Goal: Information Seeking & Learning: Learn about a topic

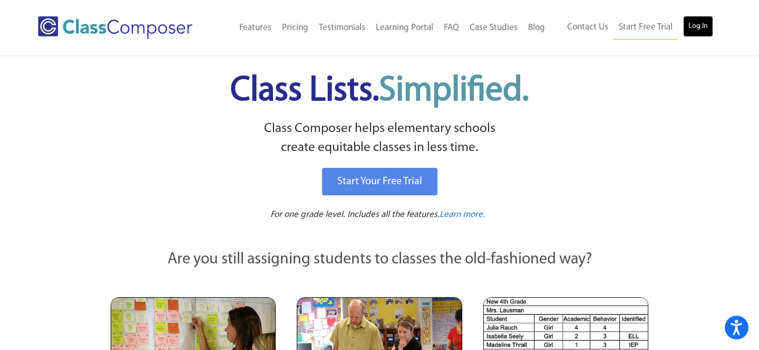
click at [697, 27] on link "Log In" at bounding box center [698, 26] width 30 height 21
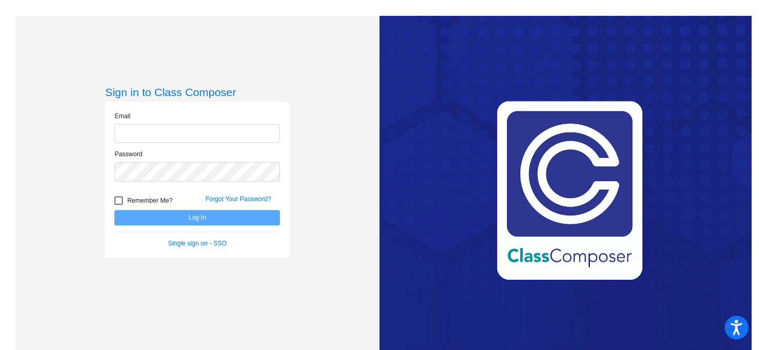
type input "[EMAIL_ADDRESS][DOMAIN_NAME]"
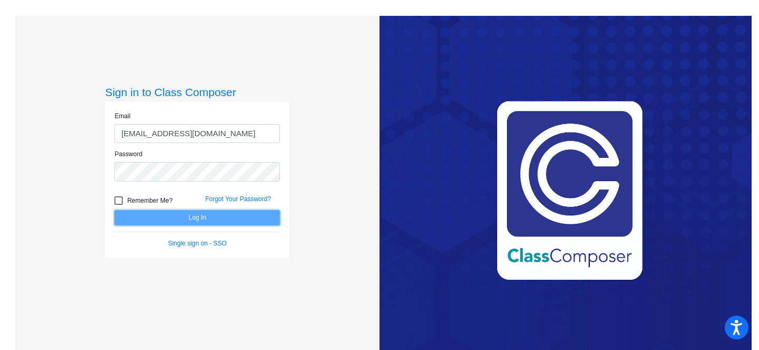
click at [253, 218] on button "Log In" at bounding box center [197, 217] width 166 height 15
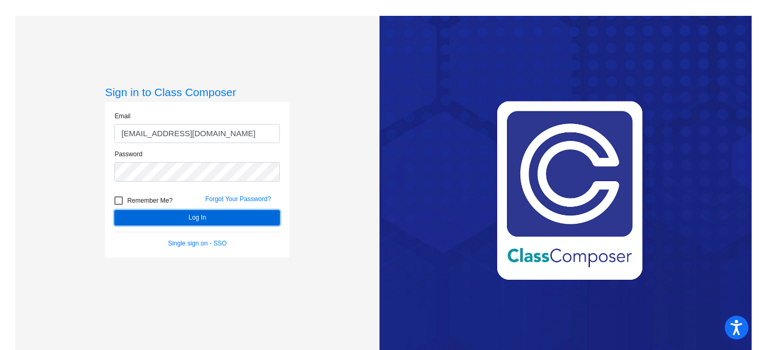
click at [253, 218] on button "Log In" at bounding box center [197, 217] width 166 height 15
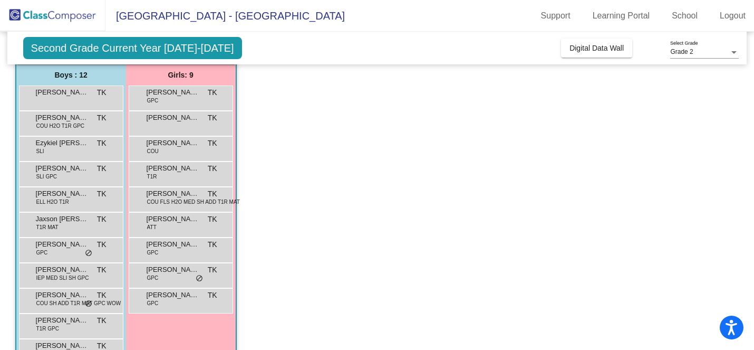
scroll to position [82, 0]
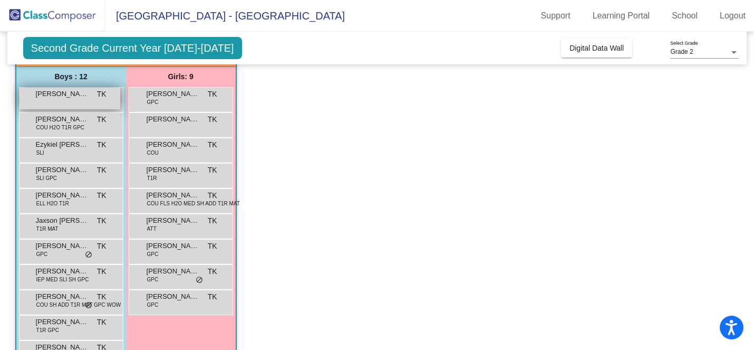
click at [70, 99] on span "[PERSON_NAME]" at bounding box center [62, 94] width 53 height 11
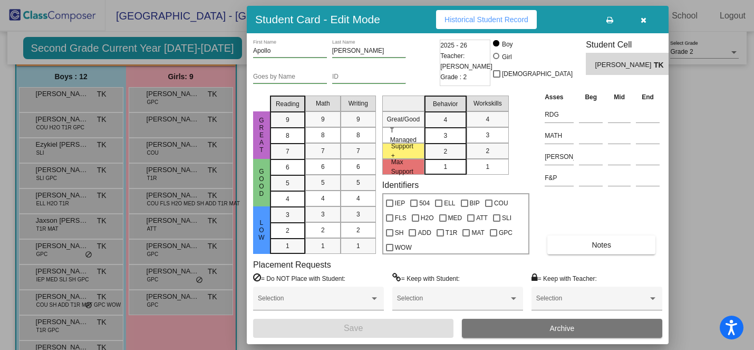
click at [641, 20] on icon "button" at bounding box center [644, 19] width 6 height 7
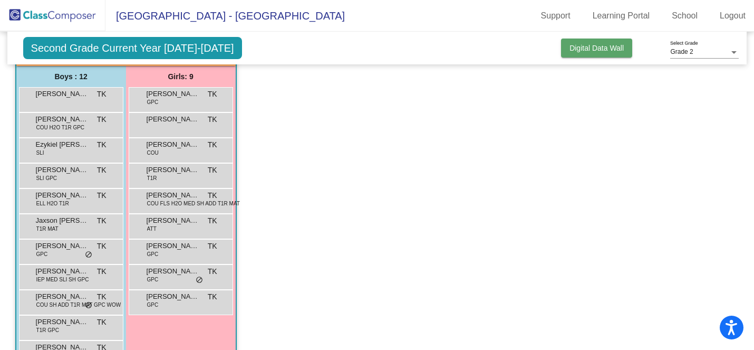
click at [581, 51] on span "Digital Data Wall" at bounding box center [597, 48] width 54 height 8
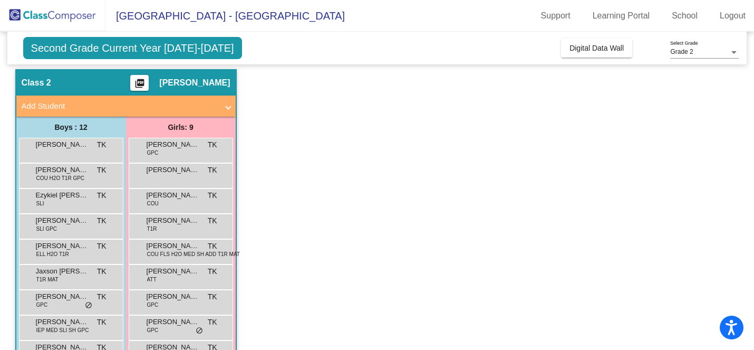
scroll to position [32, 0]
click at [153, 47] on span "Second Grade Current Year [DATE]-[DATE]" at bounding box center [132, 48] width 219 height 22
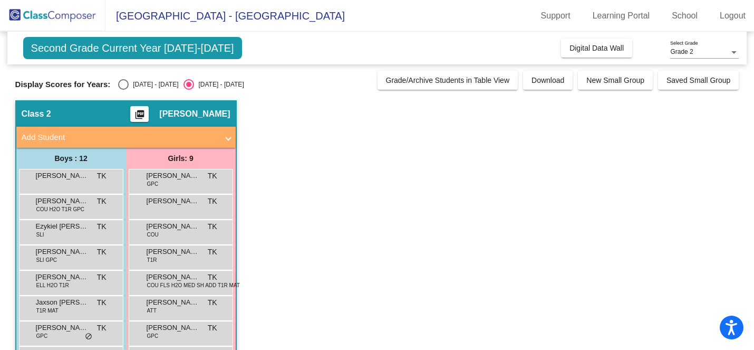
click at [123, 86] on div "Select an option" at bounding box center [123, 84] width 11 height 11
click at [123, 90] on input "[DATE] - [DATE]" at bounding box center [123, 90] width 1 height 1
radio input "true"
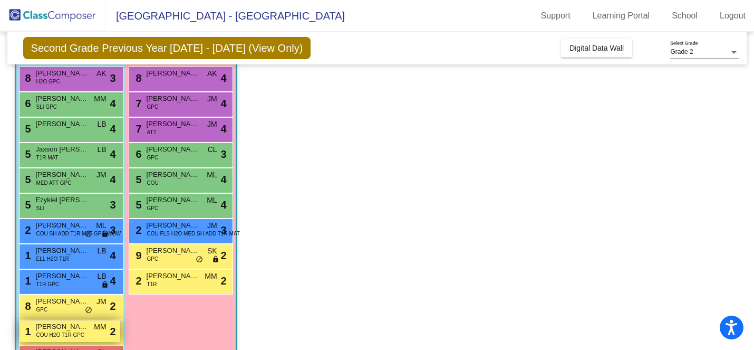
scroll to position [102, 0]
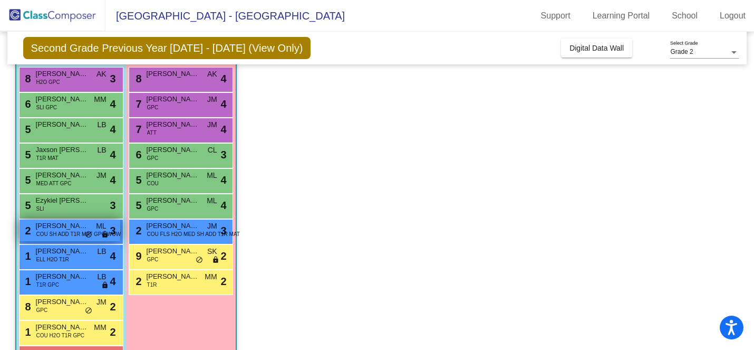
click at [68, 237] on span "COU SH ADD T1R MAT GPC WOW" at bounding box center [78, 234] width 85 height 8
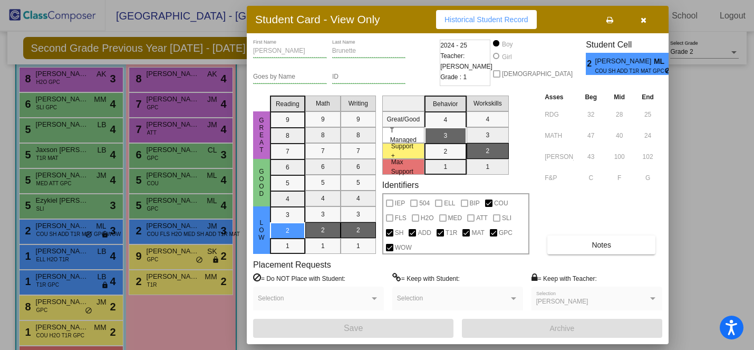
click at [160, 161] on div at bounding box center [377, 175] width 754 height 350
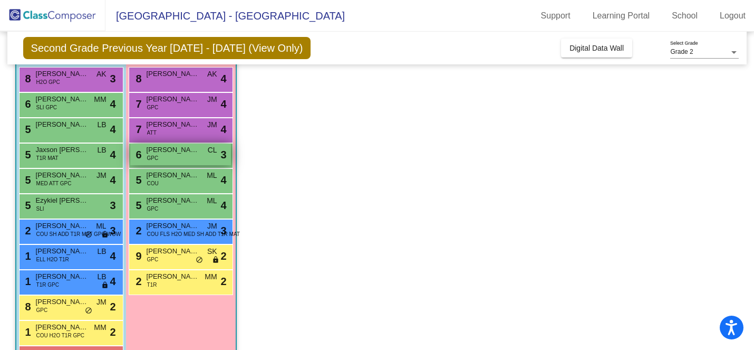
click at [161, 158] on div "6 [PERSON_NAME] GPC CL lock do_not_disturb_alt 3" at bounding box center [180, 154] width 101 height 22
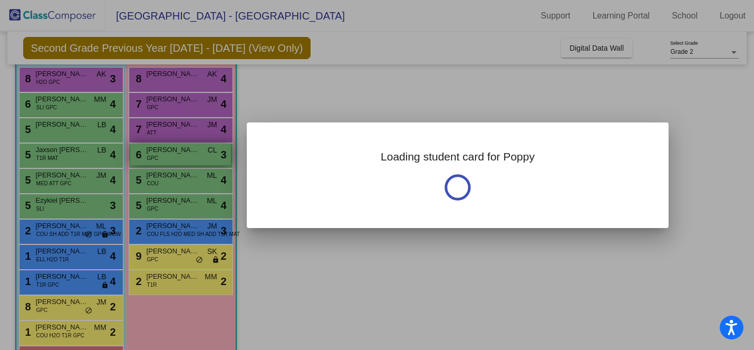
click at [161, 158] on div at bounding box center [377, 175] width 754 height 350
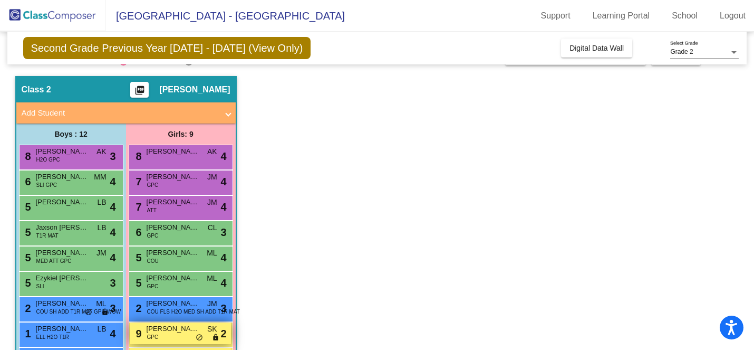
scroll to position [111, 0]
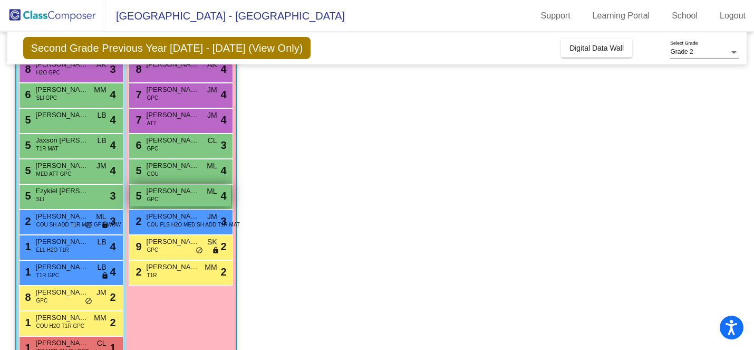
click at [162, 199] on div "5 [PERSON_NAME] GPC ML lock do_not_disturb_alt 4" at bounding box center [180, 196] width 101 height 22
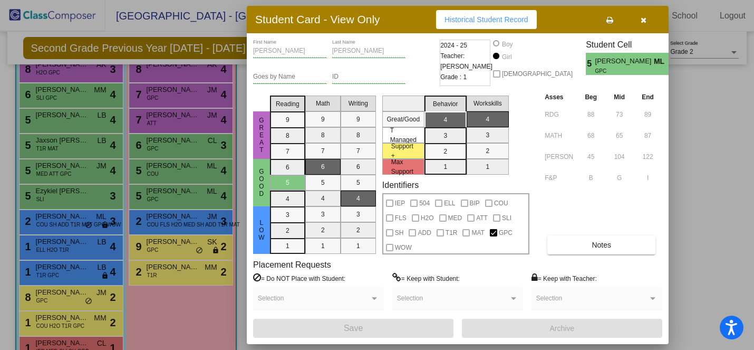
click at [153, 148] on div at bounding box center [377, 175] width 754 height 350
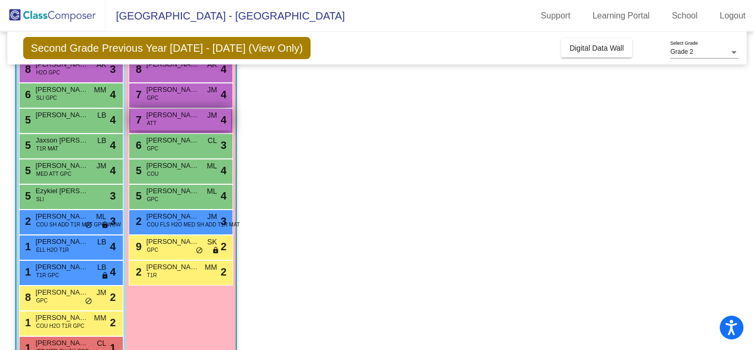
click at [158, 118] on span "[PERSON_NAME]" at bounding box center [173, 115] width 53 height 11
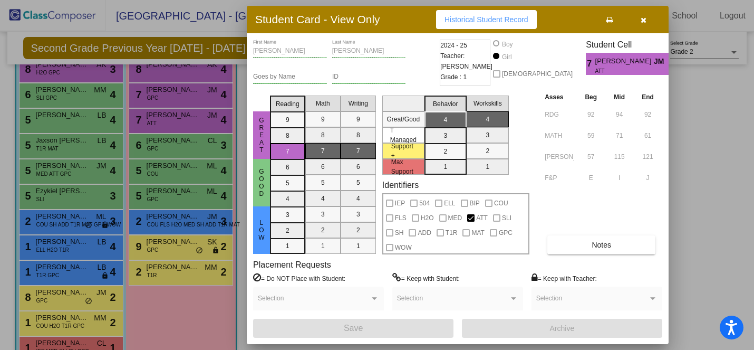
click at [156, 146] on div at bounding box center [377, 175] width 754 height 350
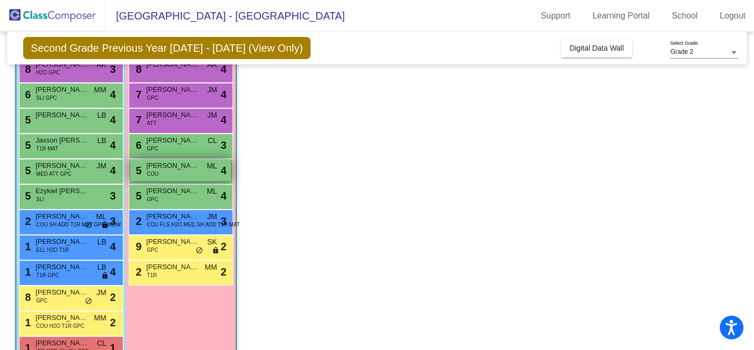
click at [159, 171] on div "5 [PERSON_NAME] COU ML lock do_not_disturb_alt 4" at bounding box center [180, 170] width 101 height 22
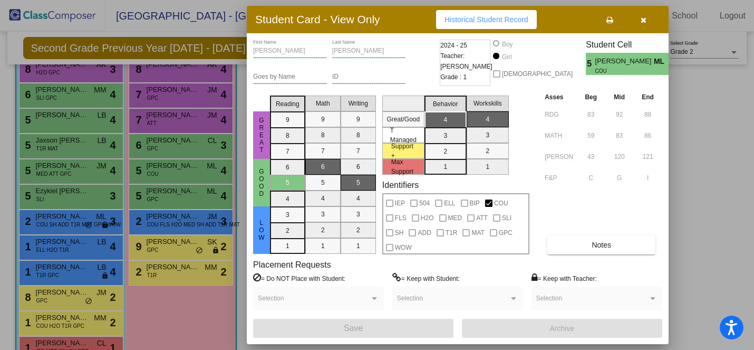
click at [158, 194] on div at bounding box center [377, 175] width 754 height 350
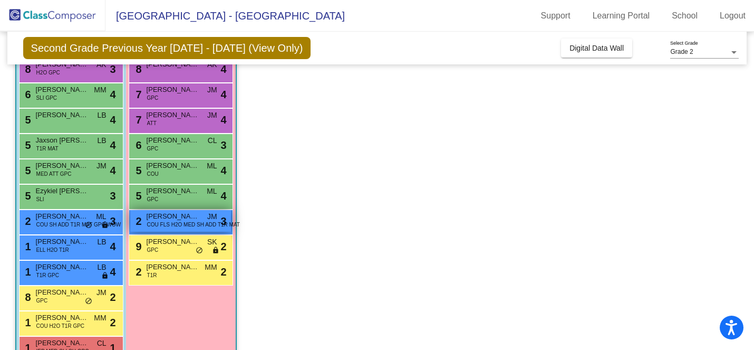
click at [162, 222] on span "COU FLS H2O MED SH ADD T1R MAT" at bounding box center [193, 224] width 93 height 8
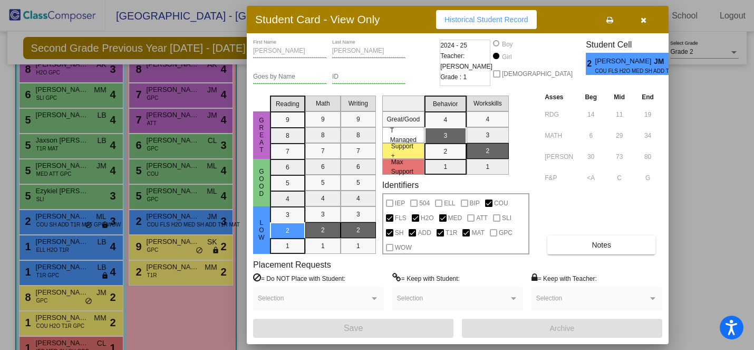
click at [163, 245] on div at bounding box center [377, 175] width 754 height 350
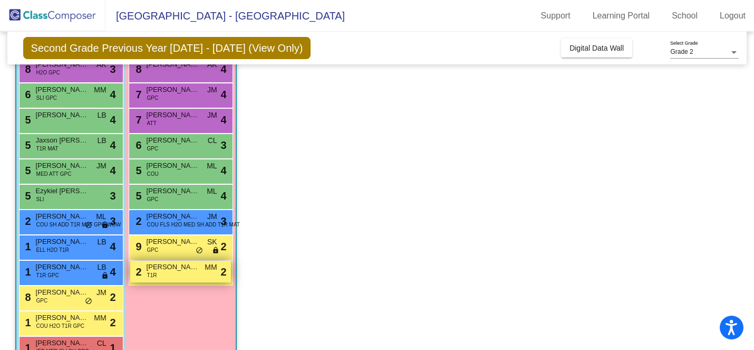
click at [165, 270] on span "[PERSON_NAME]" at bounding box center [173, 267] width 53 height 11
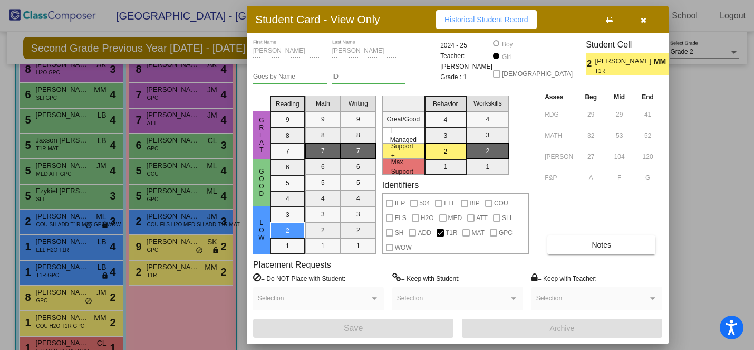
click at [61, 320] on div at bounding box center [377, 175] width 754 height 350
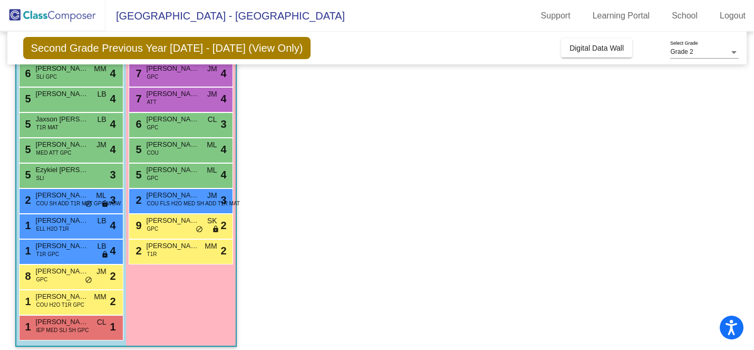
scroll to position [140, 0]
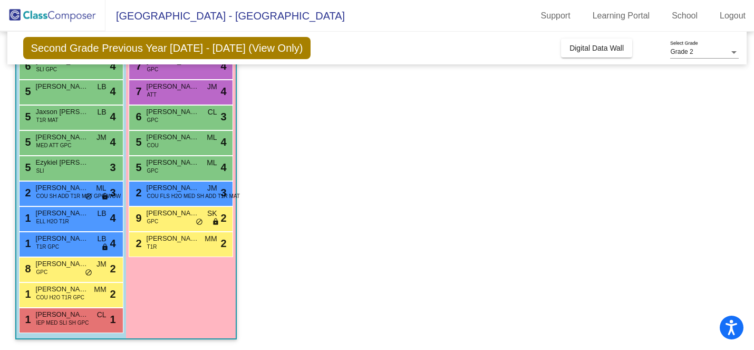
click at [61, 320] on span "IEP MED SLI SH GPC" at bounding box center [62, 323] width 53 height 8
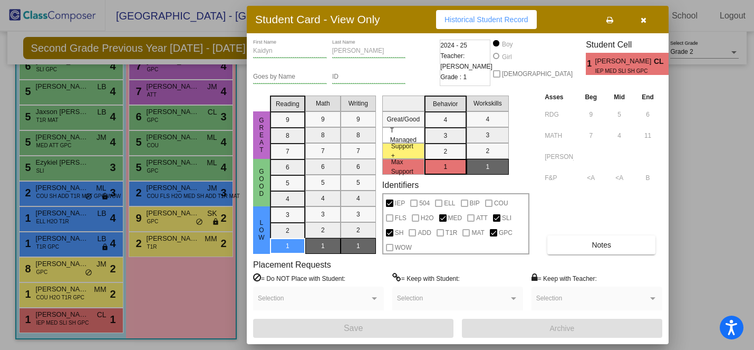
click at [47, 223] on div at bounding box center [377, 175] width 754 height 350
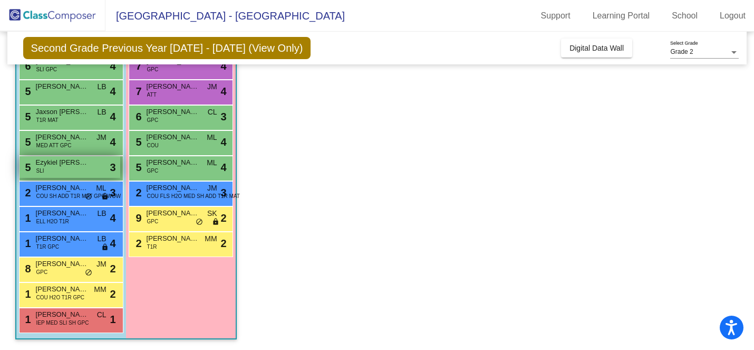
click at [47, 171] on div "5 Ezykiel [PERSON_NAME] SLI lock do_not_disturb_alt 3" at bounding box center [70, 167] width 101 height 22
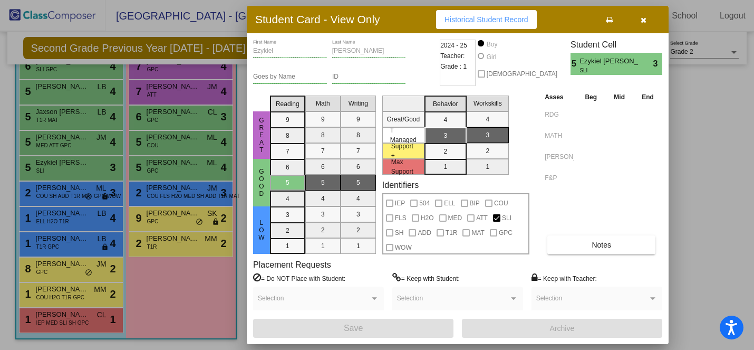
click at [49, 140] on div at bounding box center [377, 175] width 754 height 350
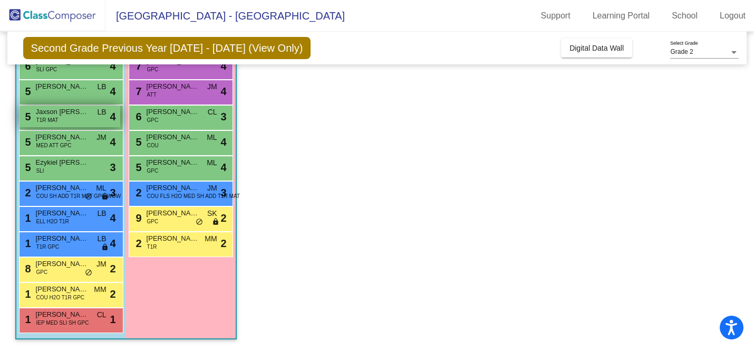
click at [47, 115] on span "Jaxson [PERSON_NAME]" at bounding box center [62, 112] width 53 height 11
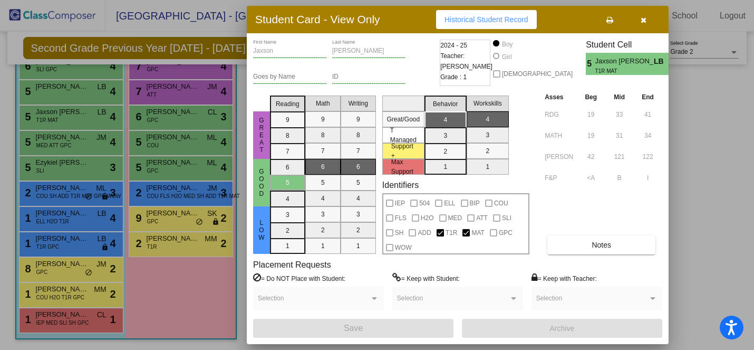
click at [159, 170] on div at bounding box center [377, 175] width 754 height 350
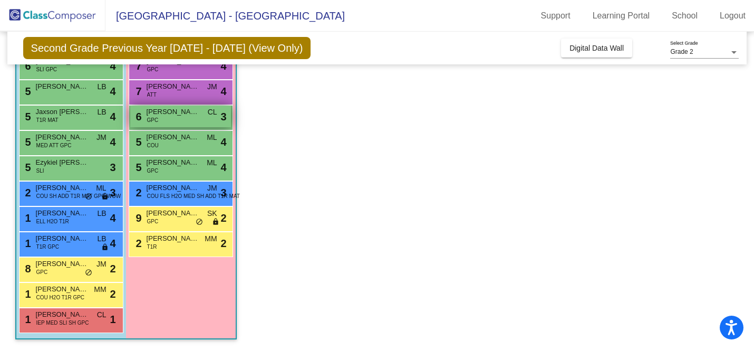
click at [156, 117] on span "GPC" at bounding box center [153, 120] width 12 height 8
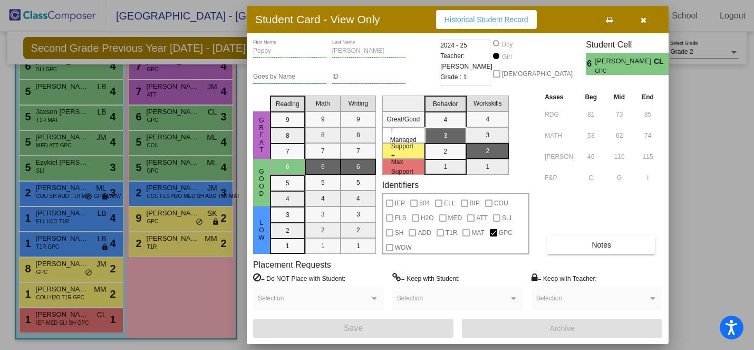
click at [155, 148] on div at bounding box center [377, 175] width 754 height 350
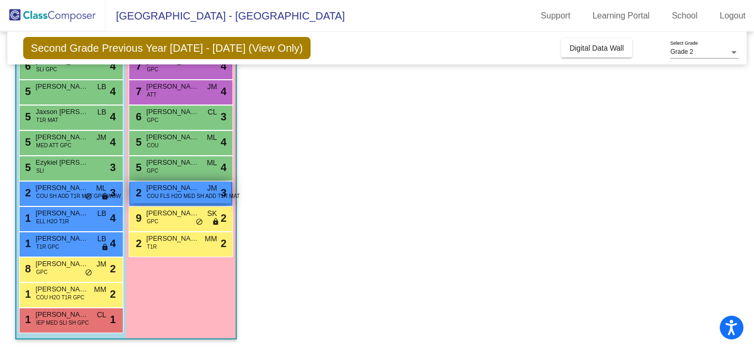
click at [158, 192] on span "COU FLS H2O MED SH ADD T1R MAT" at bounding box center [193, 196] width 93 height 8
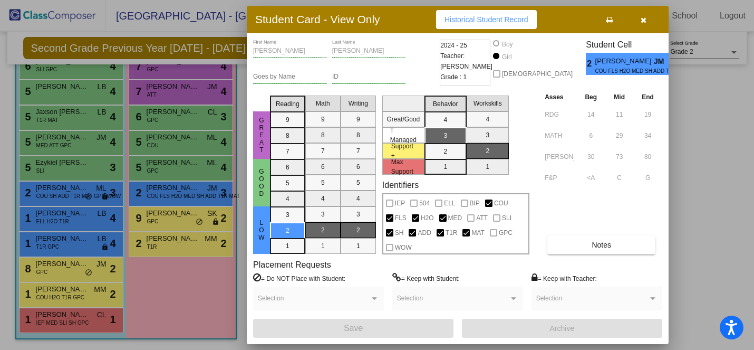
click at [159, 218] on div at bounding box center [377, 175] width 754 height 350
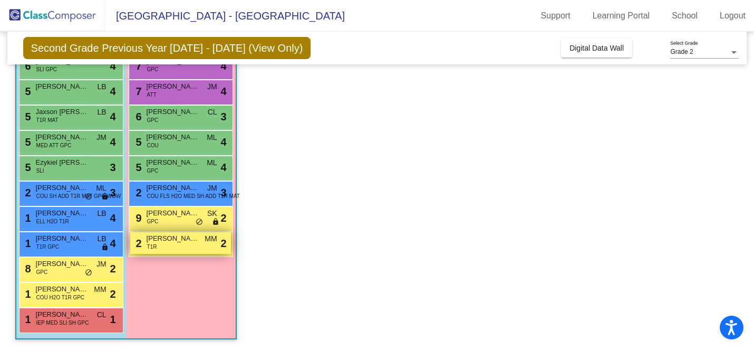
click at [159, 241] on span "[PERSON_NAME]" at bounding box center [173, 238] width 53 height 11
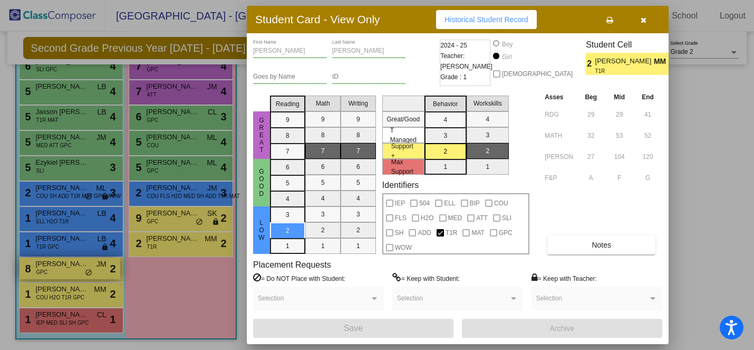
click at [56, 274] on div at bounding box center [377, 175] width 754 height 350
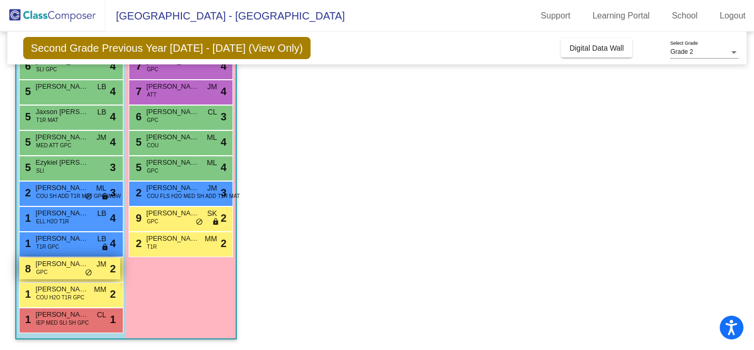
click at [56, 274] on div "8 [PERSON_NAME] [PERSON_NAME] GPC JM lock do_not_disturb_alt 2" at bounding box center [70, 268] width 101 height 22
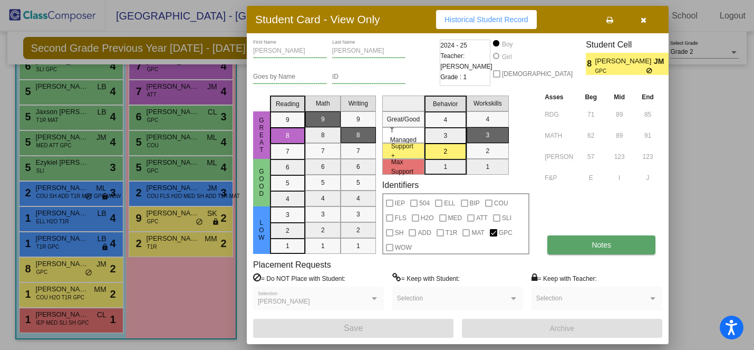
click at [582, 246] on button "Notes" at bounding box center [601, 244] width 108 height 19
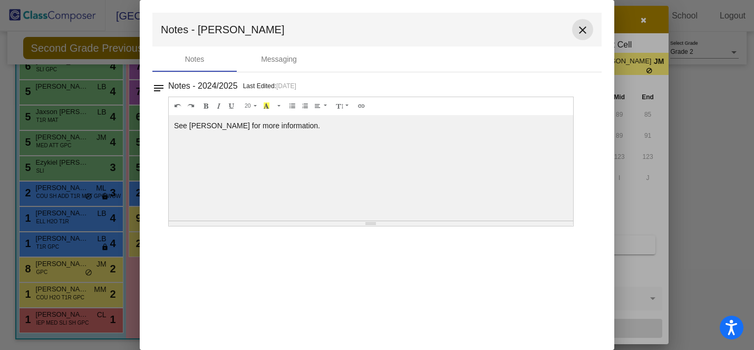
click at [580, 30] on mat-icon "close" at bounding box center [582, 30] width 13 height 13
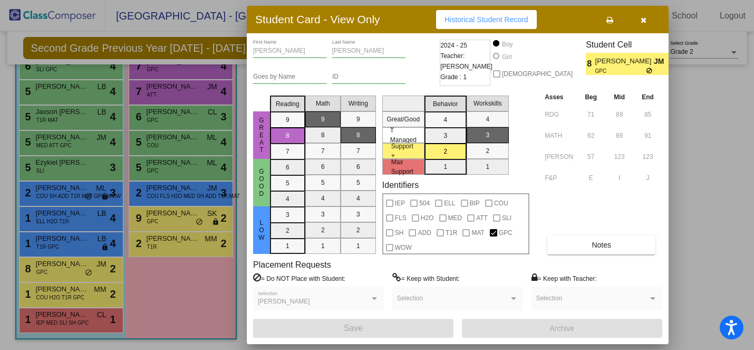
click at [646, 20] on button "button" at bounding box center [643, 19] width 34 height 19
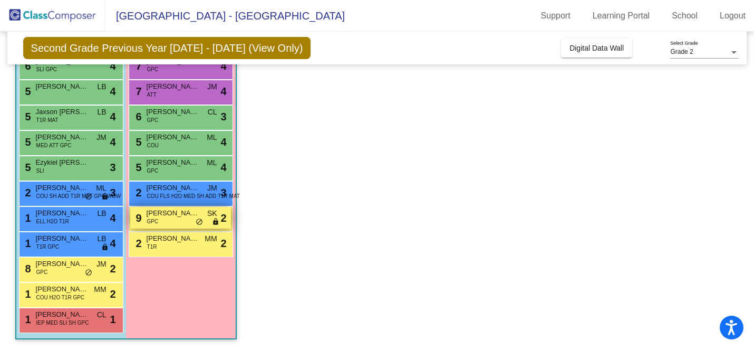
click at [169, 221] on div "9 [PERSON_NAME] GPC SK lock do_not_disturb_alt 2" at bounding box center [180, 218] width 101 height 22
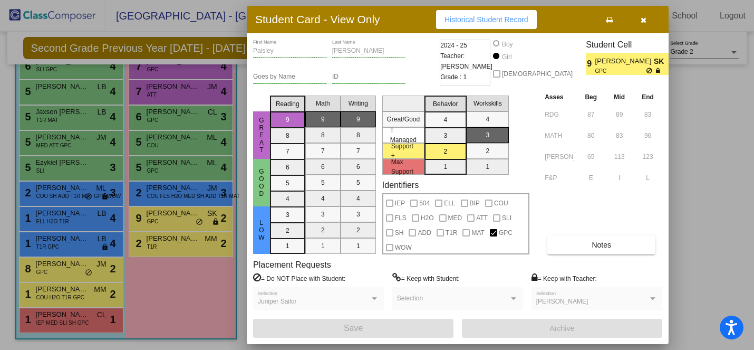
click at [163, 169] on div at bounding box center [377, 175] width 754 height 350
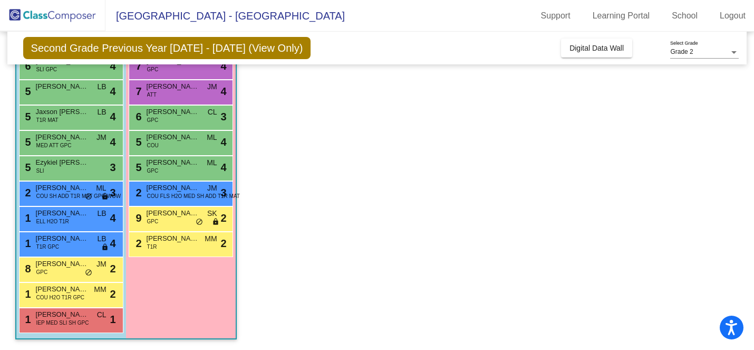
click at [163, 169] on div "5 [PERSON_NAME] GPC ML lock do_not_disturb_alt 4" at bounding box center [180, 167] width 101 height 22
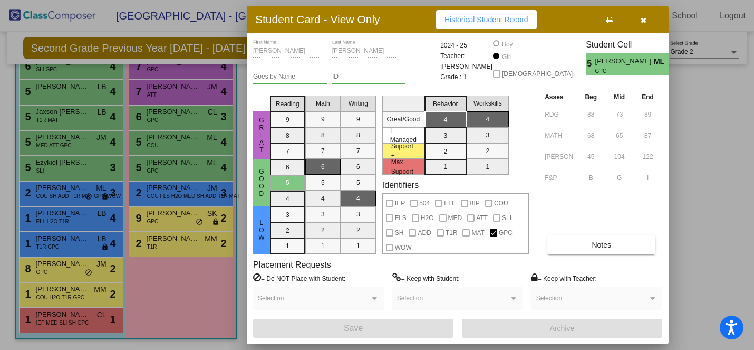
click at [47, 142] on div at bounding box center [377, 175] width 754 height 350
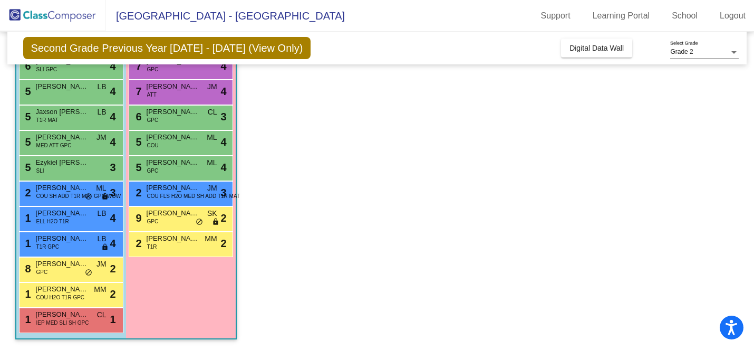
click at [47, 142] on span "MED ATT GPC" at bounding box center [53, 145] width 35 height 8
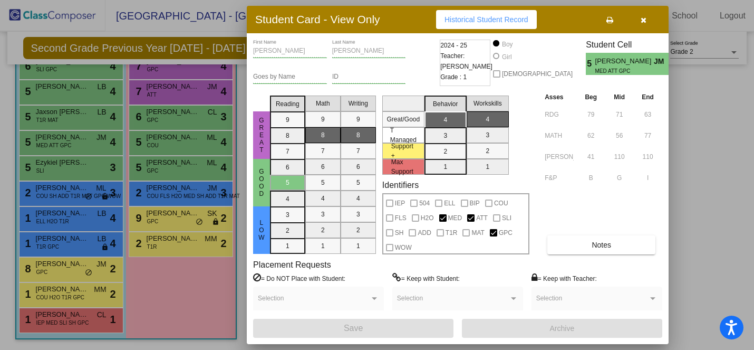
click at [47, 94] on div at bounding box center [377, 175] width 754 height 350
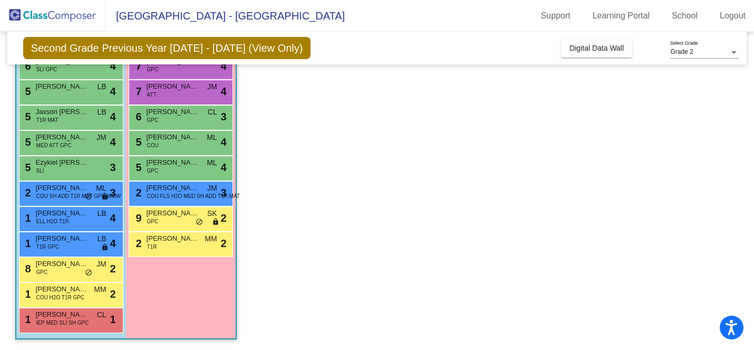
click at [47, 94] on div "5 [PERSON_NAME] lock do_not_disturb_alt 4" at bounding box center [70, 91] width 101 height 22
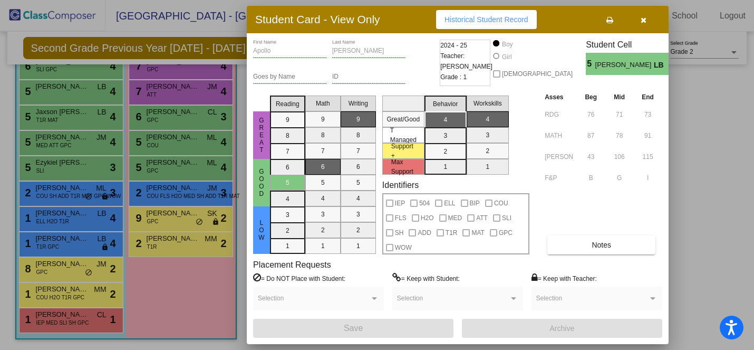
click at [49, 70] on div at bounding box center [377, 175] width 754 height 350
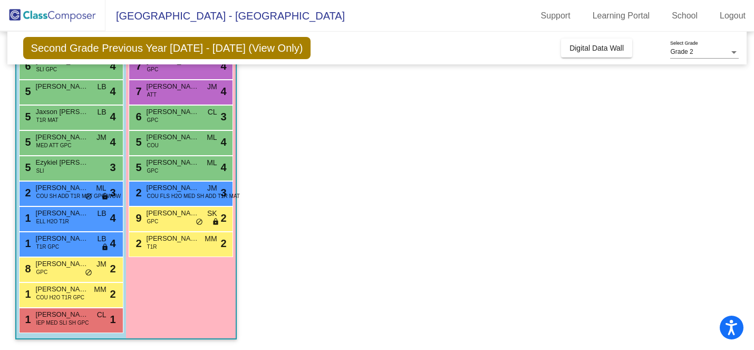
click at [49, 70] on span "SLI GPC" at bounding box center [46, 69] width 21 height 8
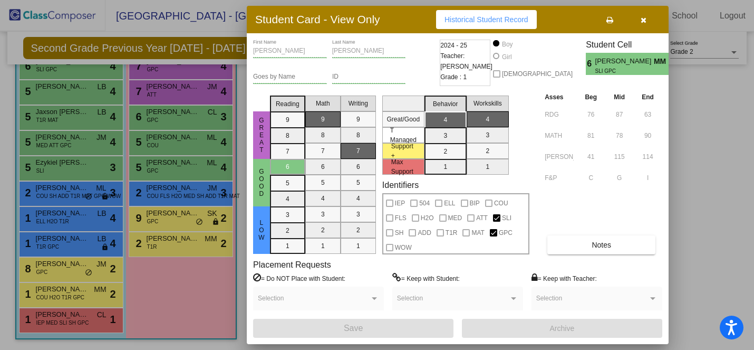
click at [644, 16] on icon "button" at bounding box center [644, 19] width 6 height 7
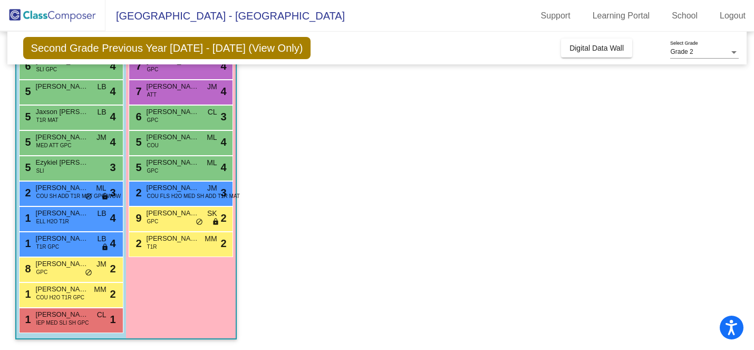
scroll to position [0, 0]
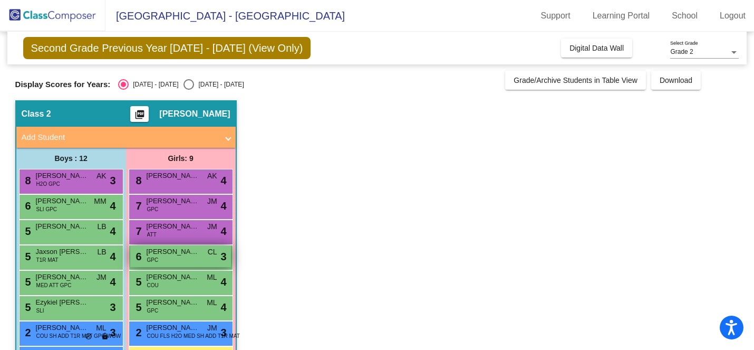
click at [171, 258] on div "6 [PERSON_NAME] GPC CL lock do_not_disturb_alt 3" at bounding box center [180, 256] width 101 height 22
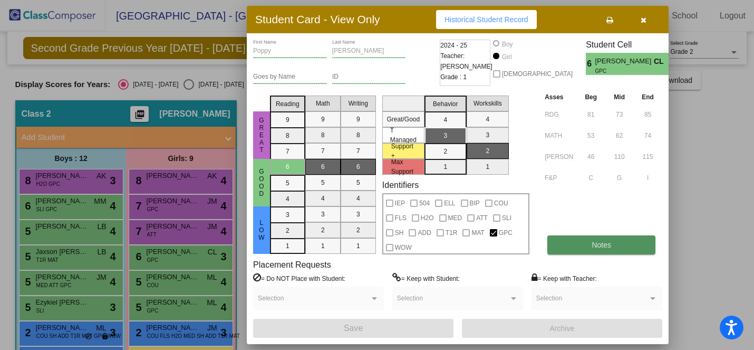
click at [589, 242] on button "Notes" at bounding box center [601, 244] width 108 height 19
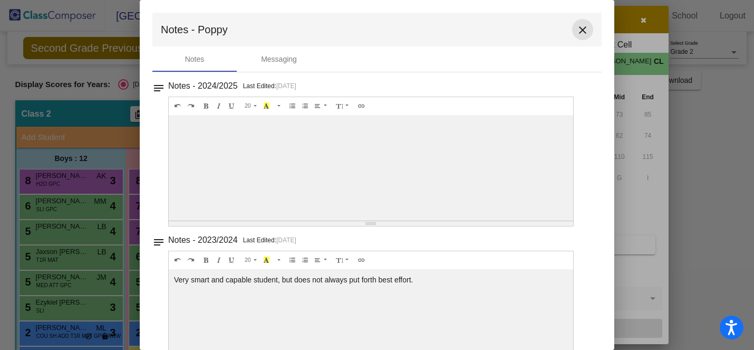
click at [579, 31] on mat-icon "close" at bounding box center [582, 30] width 13 height 13
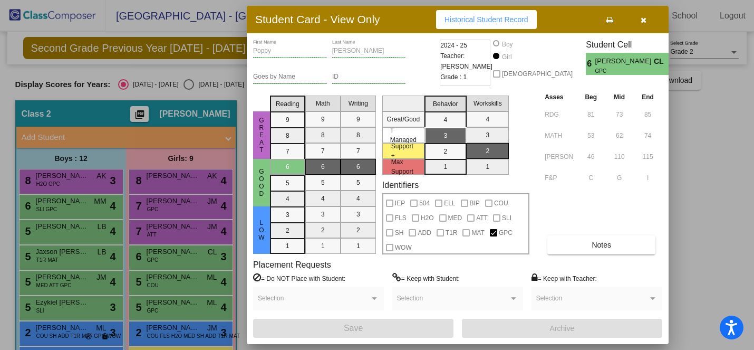
click at [161, 209] on div at bounding box center [377, 175] width 754 height 350
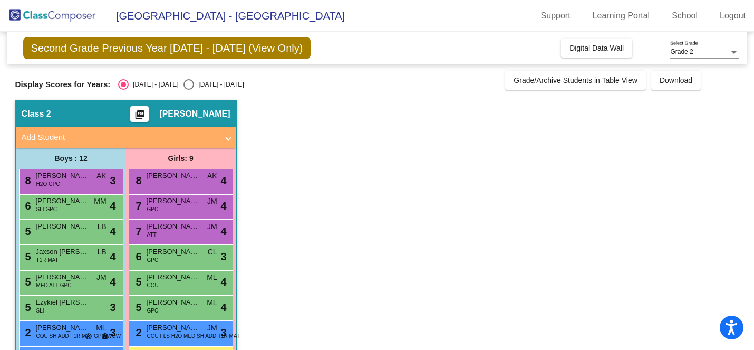
click at [161, 209] on div "7 Adalecia [PERSON_NAME] GPC JM lock do_not_disturb_alt 4" at bounding box center [180, 206] width 101 height 22
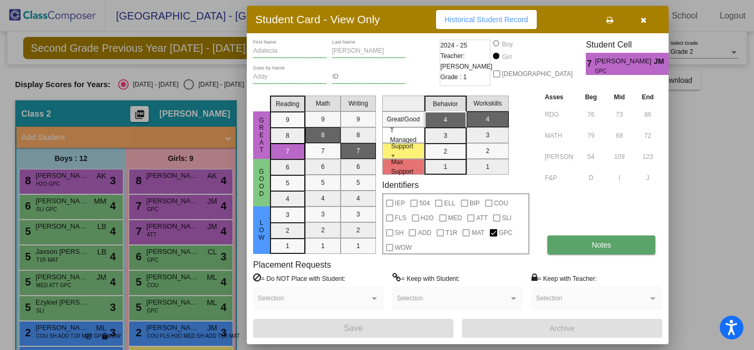
click at [580, 242] on button "Notes" at bounding box center [601, 244] width 108 height 19
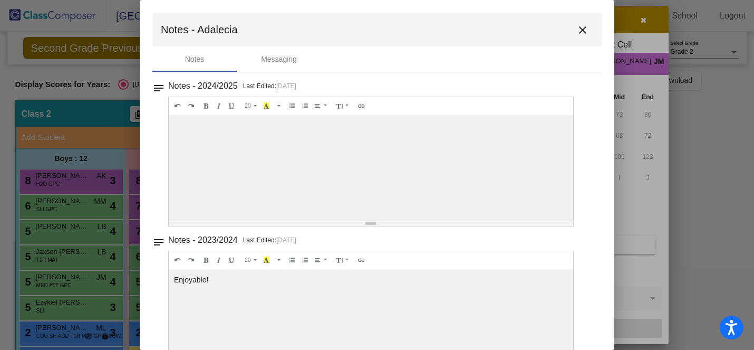
click at [577, 24] on mat-icon "close" at bounding box center [582, 30] width 13 height 13
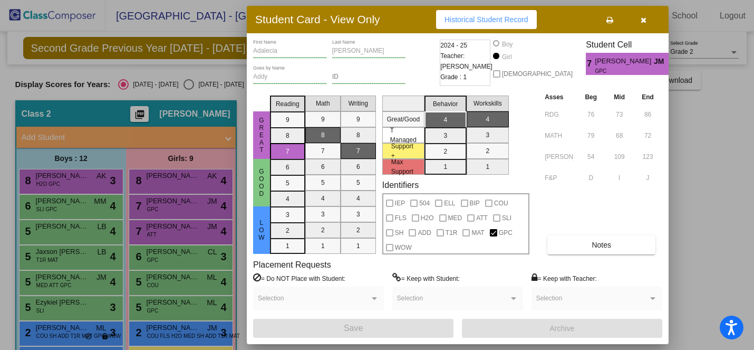
click at [150, 236] on div at bounding box center [377, 175] width 754 height 350
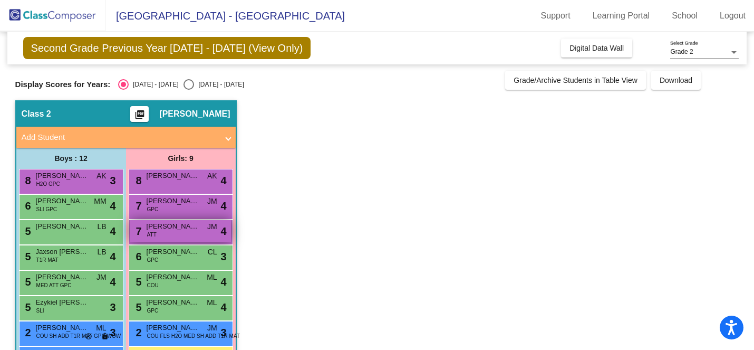
click at [162, 233] on div "7 [PERSON_NAME] ATT JM lock do_not_disturb_alt 4" at bounding box center [180, 231] width 101 height 22
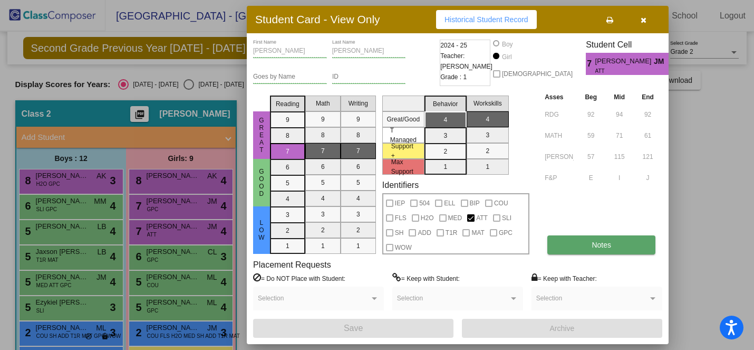
click at [555, 246] on button "Notes" at bounding box center [601, 244] width 108 height 19
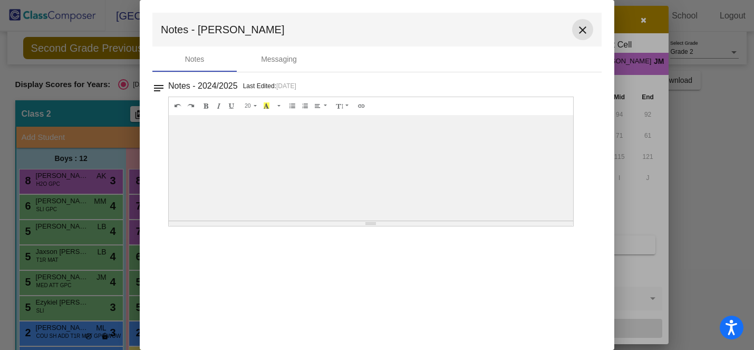
click at [580, 29] on mat-icon "close" at bounding box center [582, 30] width 13 height 13
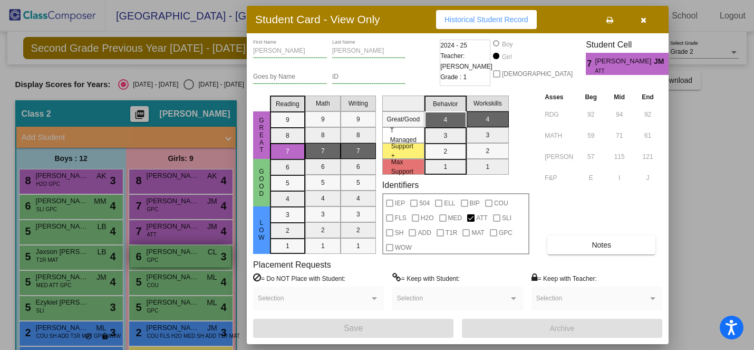
click at [183, 256] on div at bounding box center [377, 175] width 754 height 350
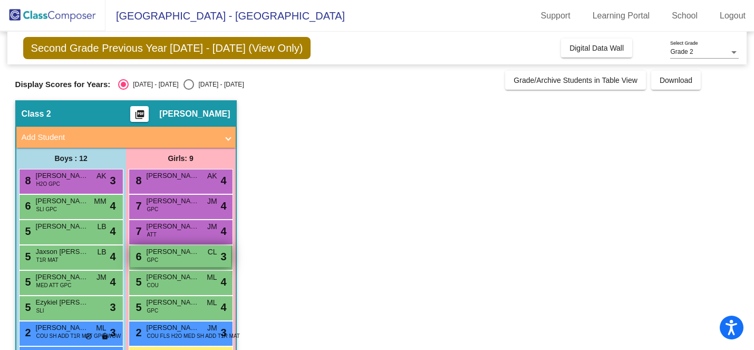
click at [183, 255] on span "[PERSON_NAME]" at bounding box center [173, 251] width 53 height 11
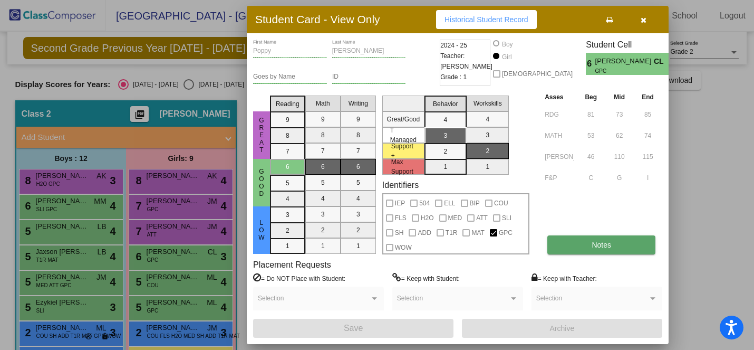
click at [561, 246] on button "Notes" at bounding box center [601, 244] width 108 height 19
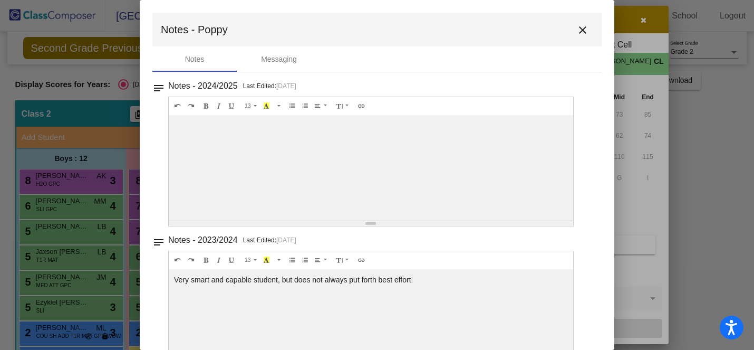
click at [576, 28] on mat-icon "close" at bounding box center [582, 30] width 13 height 13
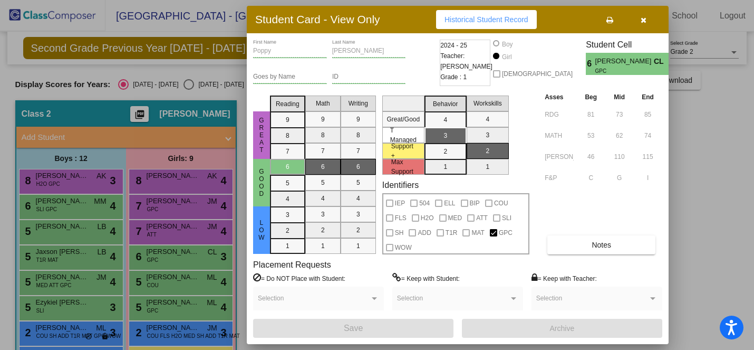
click at [178, 282] on div at bounding box center [377, 175] width 754 height 350
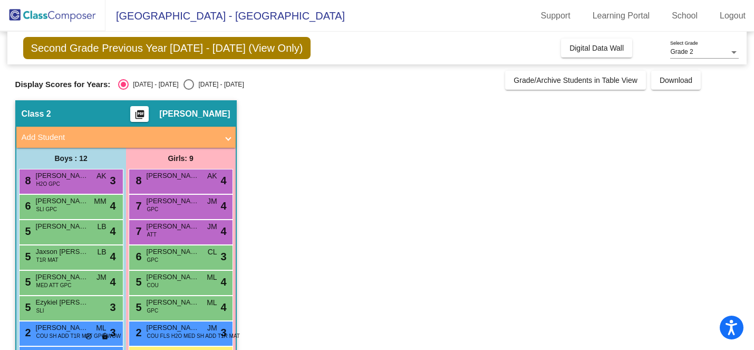
click at [178, 282] on span "[PERSON_NAME]" at bounding box center [173, 277] width 53 height 11
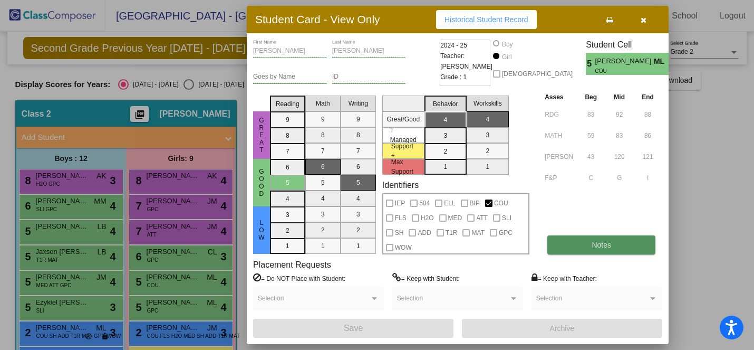
click at [573, 246] on button "Notes" at bounding box center [601, 244] width 108 height 19
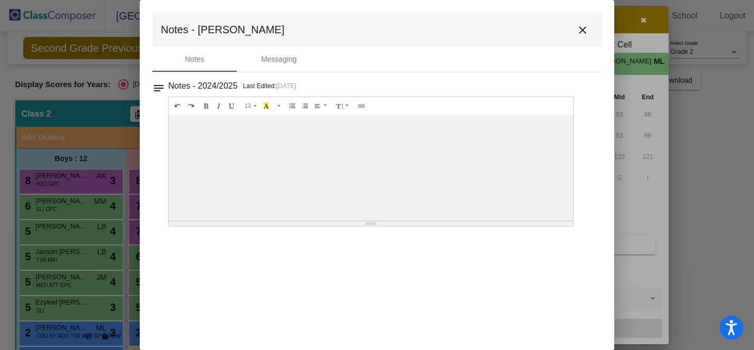
click at [582, 31] on mat-icon "close" at bounding box center [582, 30] width 13 height 13
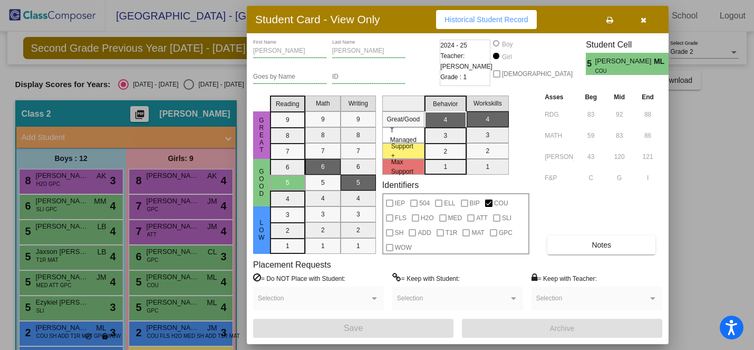
click at [184, 307] on div at bounding box center [377, 175] width 754 height 350
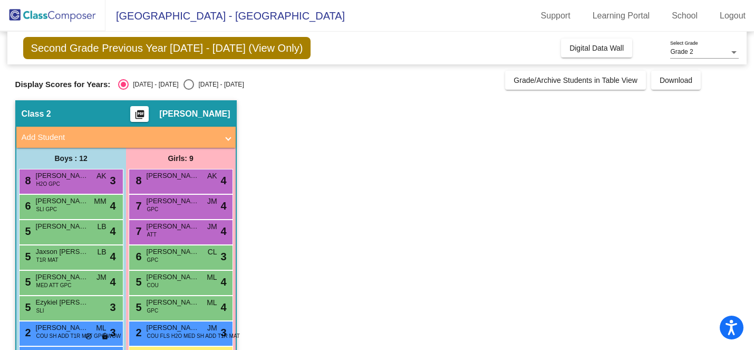
click at [184, 307] on div "5 [PERSON_NAME] GPC ML lock do_not_disturb_alt 4" at bounding box center [180, 307] width 101 height 22
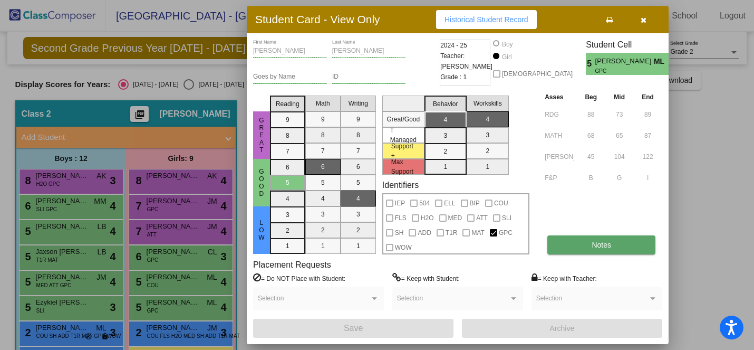
click at [595, 245] on span "Notes" at bounding box center [602, 244] width 20 height 8
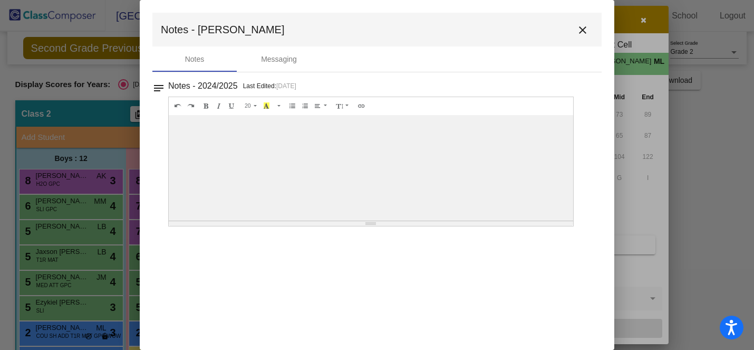
click at [583, 31] on mat-icon "close" at bounding box center [582, 30] width 13 height 13
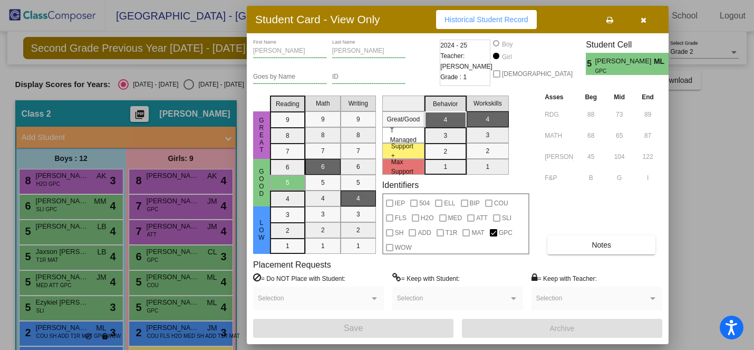
click at [644, 23] on icon "button" at bounding box center [644, 19] width 6 height 7
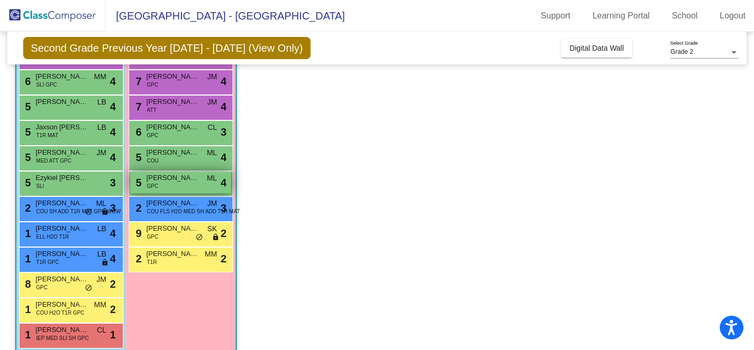
scroll to position [126, 0]
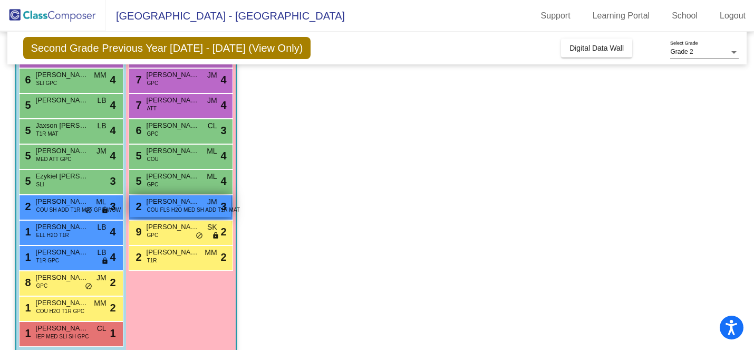
click at [163, 208] on span "COU FLS H2O MED SH ADD T1R MAT" at bounding box center [193, 210] width 93 height 8
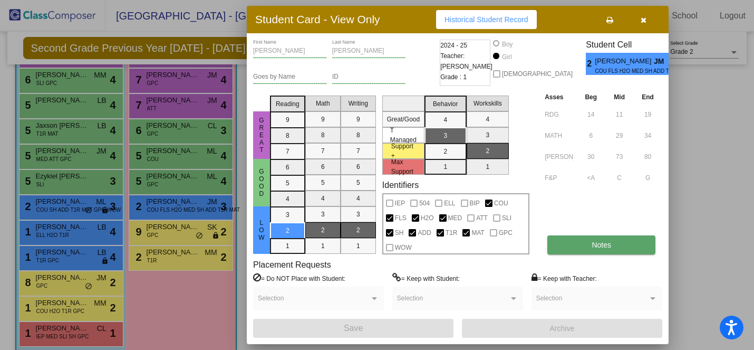
click at [583, 241] on button "Notes" at bounding box center [601, 244] width 108 height 19
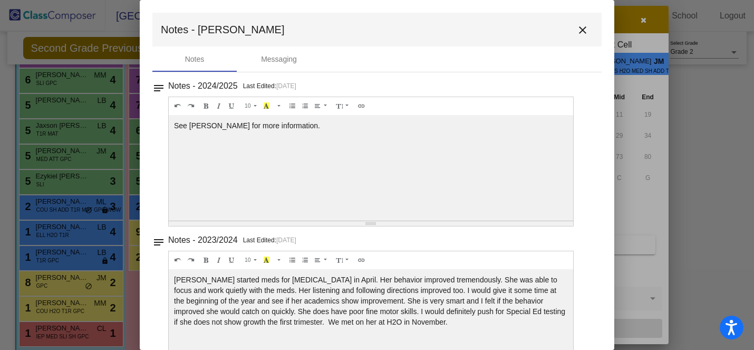
click at [578, 34] on mat-icon "close" at bounding box center [582, 30] width 13 height 13
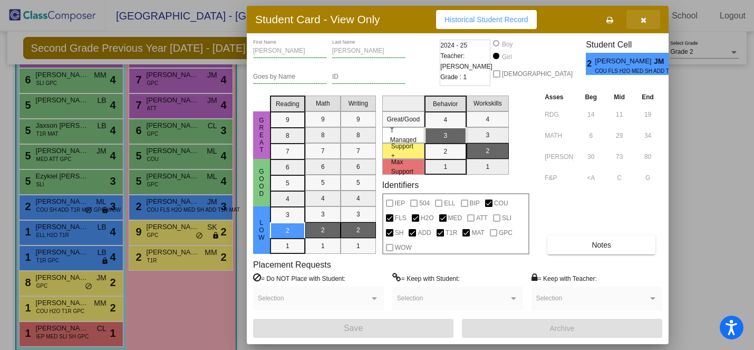
click at [643, 16] on icon "button" at bounding box center [644, 19] width 6 height 7
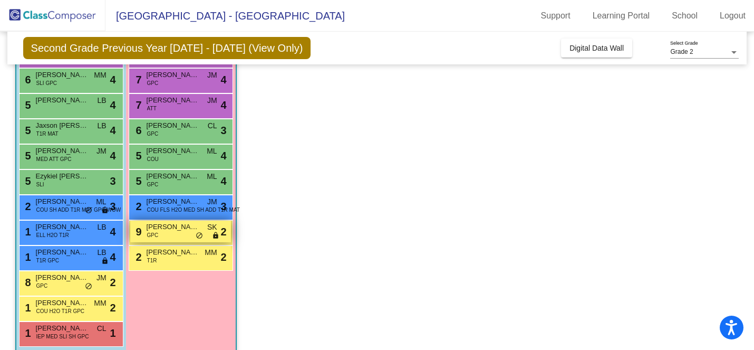
click at [163, 235] on div "9 [PERSON_NAME] GPC SK lock do_not_disturb_alt 2" at bounding box center [180, 231] width 101 height 22
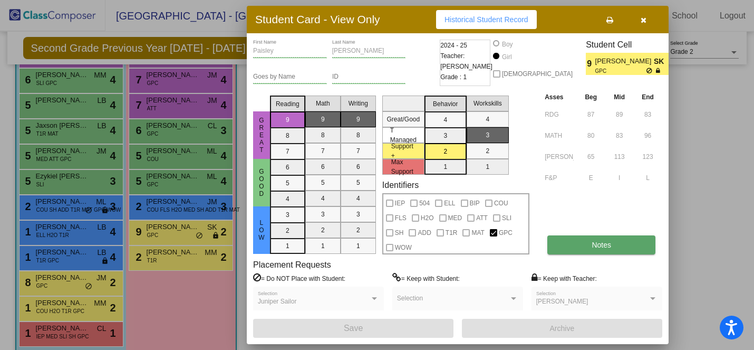
click at [605, 242] on span "Notes" at bounding box center [602, 244] width 20 height 8
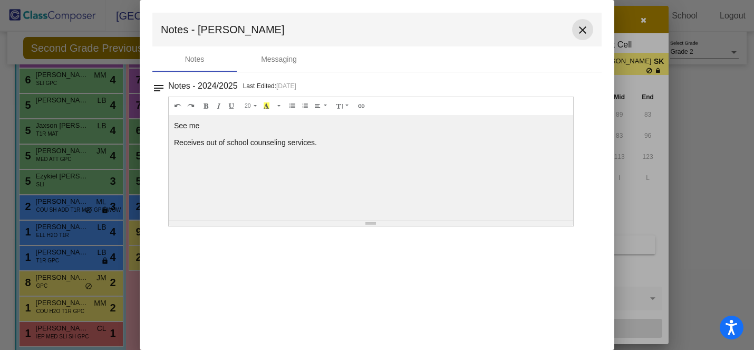
click at [581, 27] on mat-icon "close" at bounding box center [582, 30] width 13 height 13
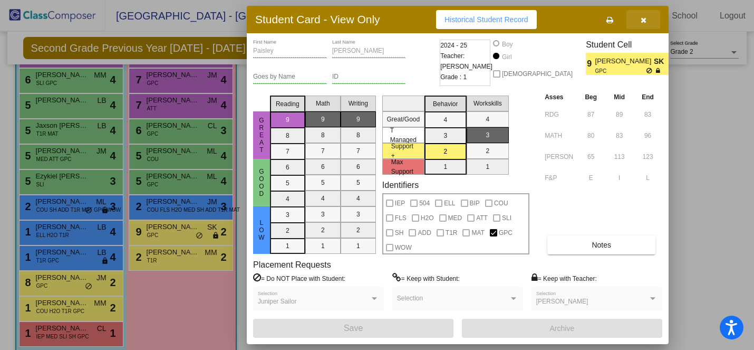
click at [643, 21] on icon "button" at bounding box center [644, 19] width 6 height 7
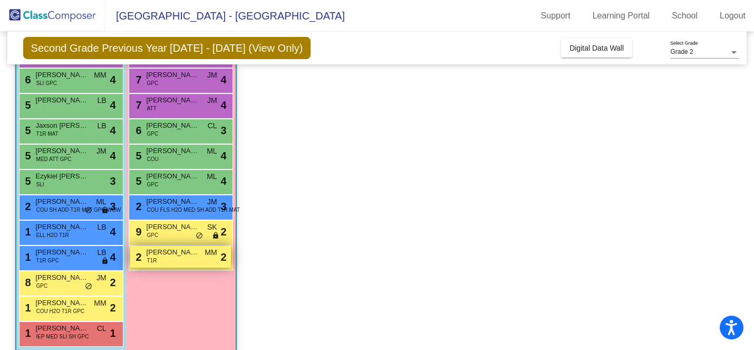
click at [158, 257] on div "2 [PERSON_NAME] T1R MM lock do_not_disturb_alt 2" at bounding box center [180, 257] width 101 height 22
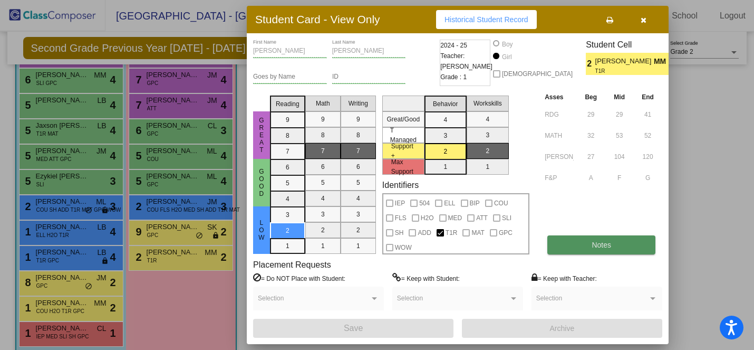
click at [573, 246] on button "Notes" at bounding box center [601, 244] width 108 height 19
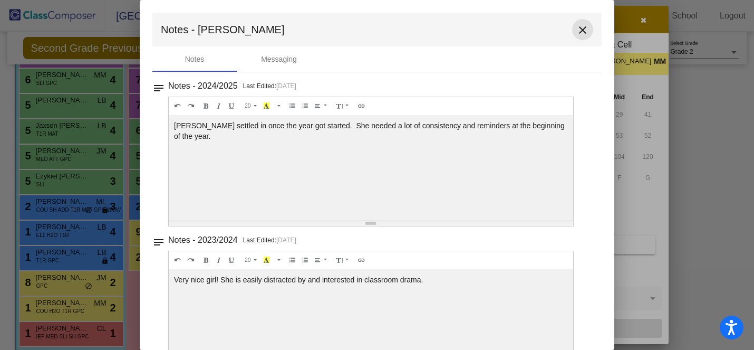
click at [576, 31] on mat-icon "close" at bounding box center [582, 30] width 13 height 13
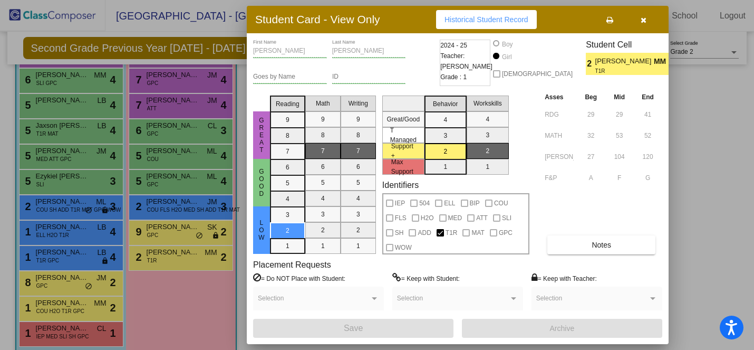
click at [52, 335] on div at bounding box center [377, 175] width 754 height 350
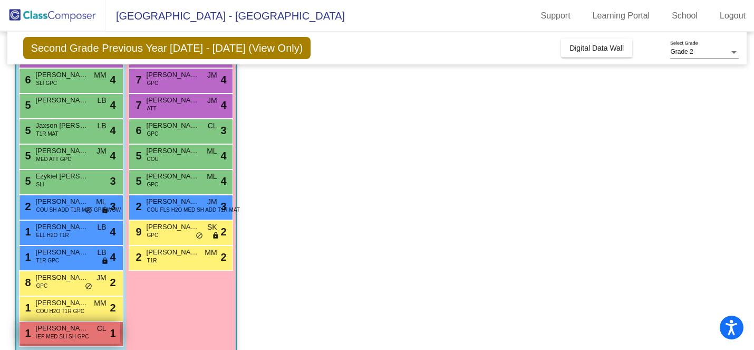
click at [52, 335] on span "IEP MED SLI SH GPC" at bounding box center [62, 336] width 53 height 8
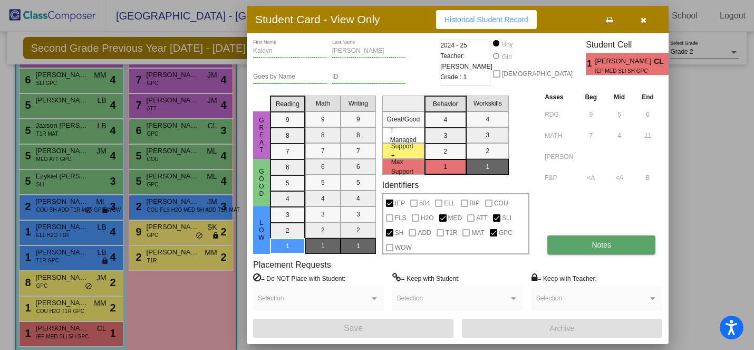
click at [562, 244] on button "Notes" at bounding box center [601, 244] width 108 height 19
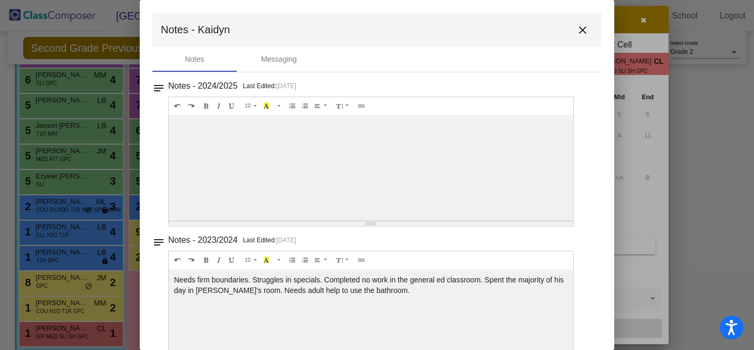
click at [578, 28] on mat-icon "close" at bounding box center [582, 30] width 13 height 13
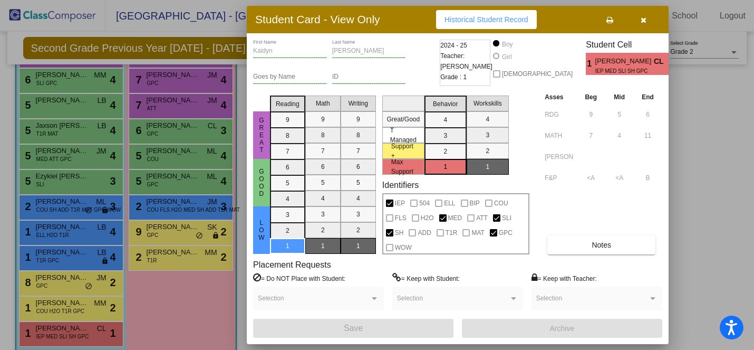
click at [63, 309] on div at bounding box center [377, 175] width 754 height 350
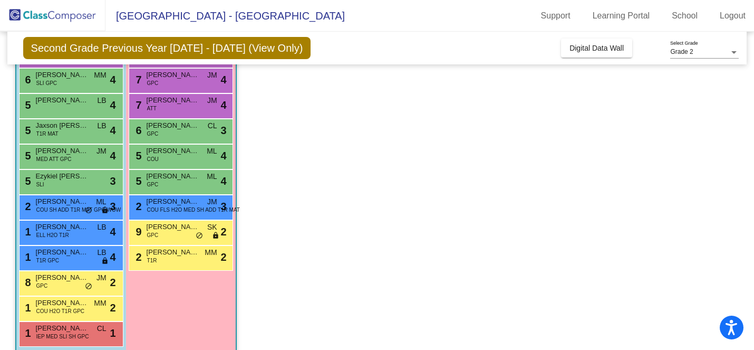
click at [63, 309] on span "COU H2O T1R GPC" at bounding box center [60, 311] width 49 height 8
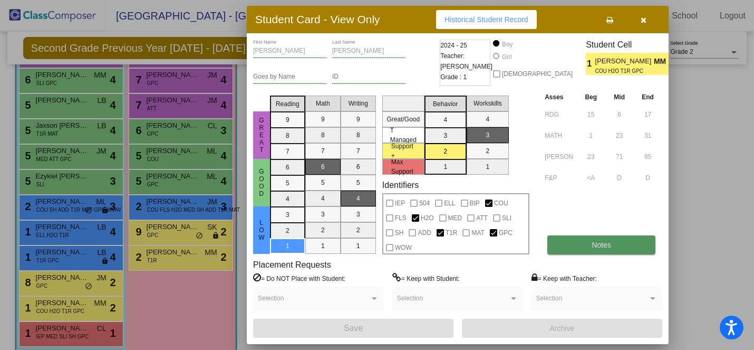
click at [608, 240] on span "Notes" at bounding box center [602, 244] width 20 height 8
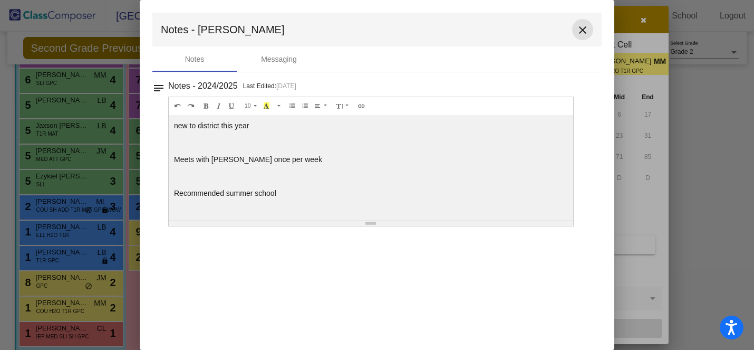
click at [580, 28] on mat-icon "close" at bounding box center [582, 30] width 13 height 13
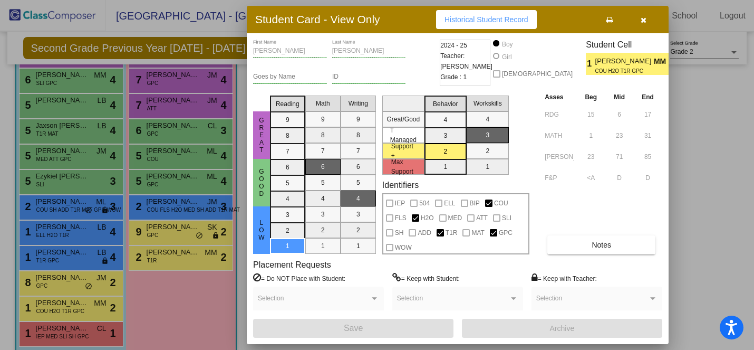
click at [44, 287] on div at bounding box center [377, 175] width 754 height 350
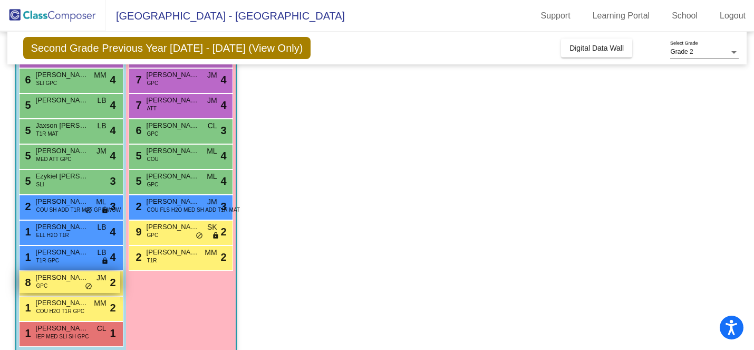
click at [44, 286] on span "GPC" at bounding box center [42, 286] width 12 height 8
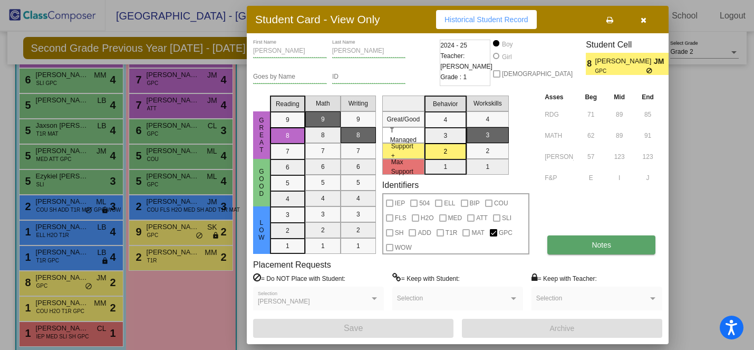
click at [605, 242] on span "Notes" at bounding box center [602, 244] width 20 height 8
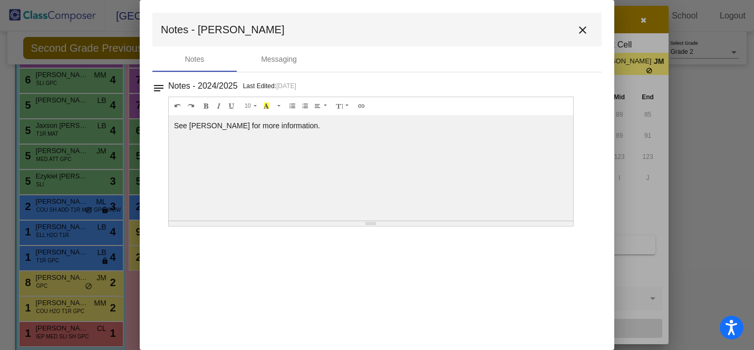
click at [580, 26] on mat-icon "close" at bounding box center [582, 30] width 13 height 13
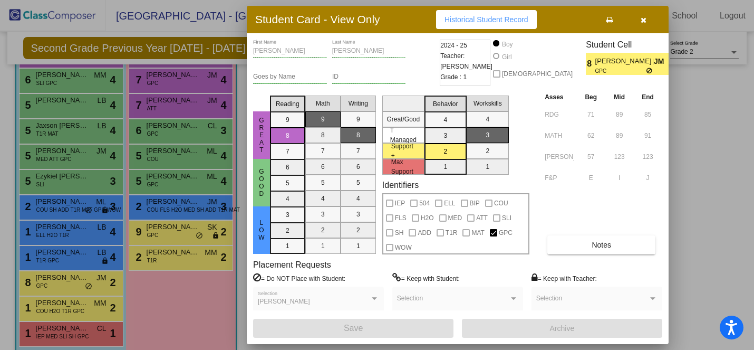
click at [642, 18] on icon "button" at bounding box center [644, 19] width 6 height 7
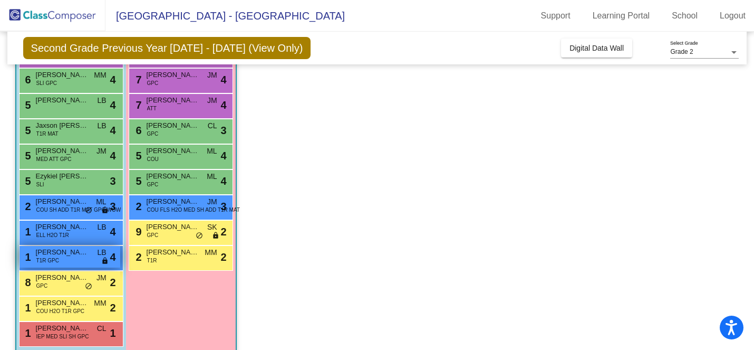
click at [73, 255] on span "[PERSON_NAME]" at bounding box center [62, 252] width 53 height 11
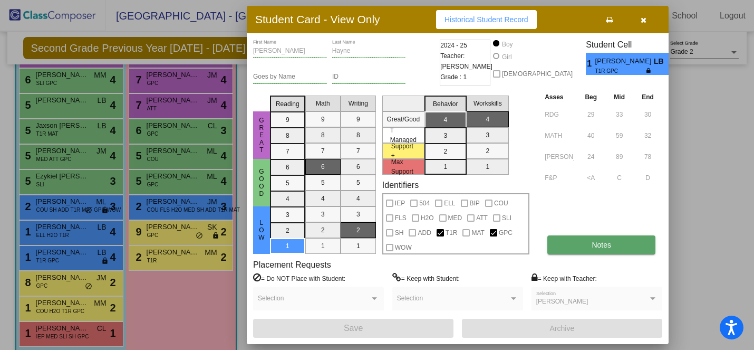
click at [562, 245] on button "Notes" at bounding box center [601, 244] width 108 height 19
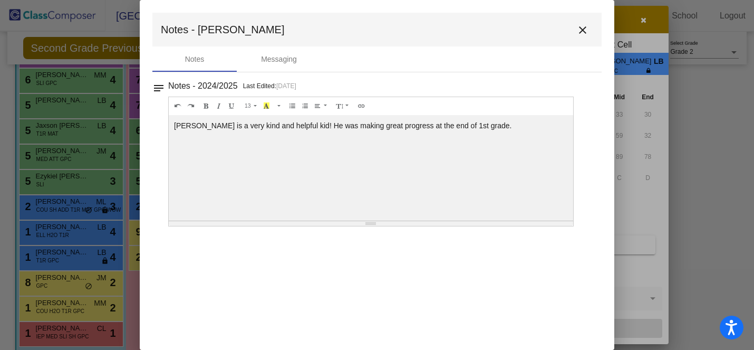
click at [580, 32] on mat-icon "close" at bounding box center [582, 30] width 13 height 13
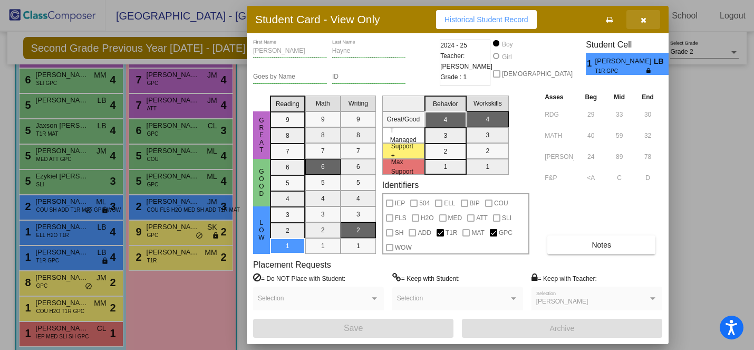
click at [642, 20] on icon "button" at bounding box center [644, 19] width 6 height 7
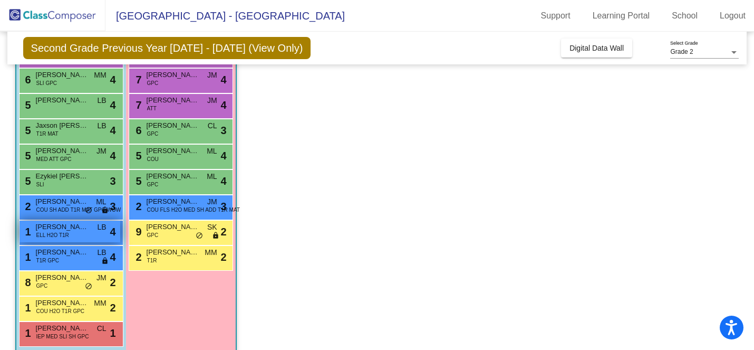
click at [45, 234] on span "ELL H2O T1R" at bounding box center [52, 235] width 33 height 8
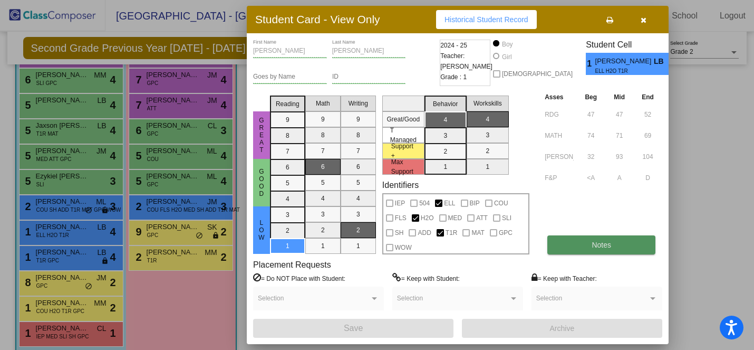
click at [562, 240] on button "Notes" at bounding box center [601, 244] width 108 height 19
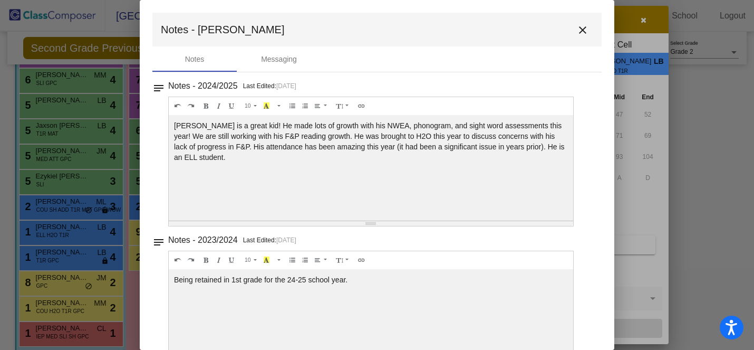
click at [576, 28] on mat-icon "close" at bounding box center [582, 30] width 13 height 13
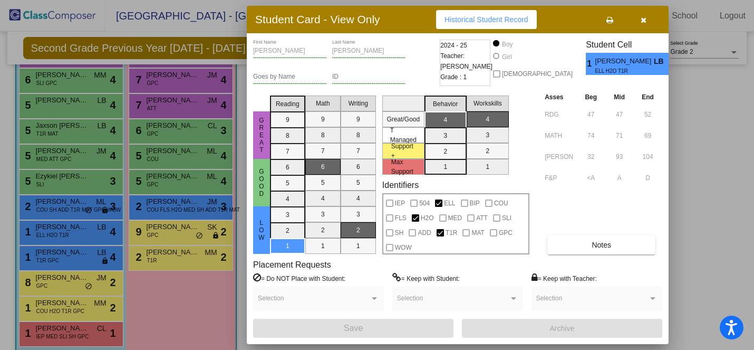
click at [646, 20] on button "button" at bounding box center [643, 19] width 34 height 19
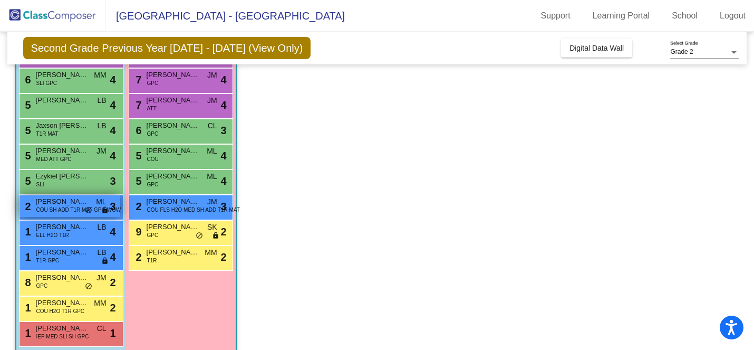
click at [51, 202] on span "[PERSON_NAME]" at bounding box center [62, 201] width 53 height 11
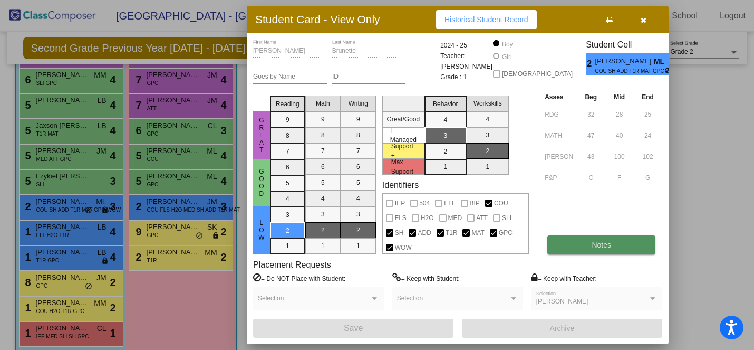
click at [559, 240] on button "Notes" at bounding box center [601, 244] width 108 height 19
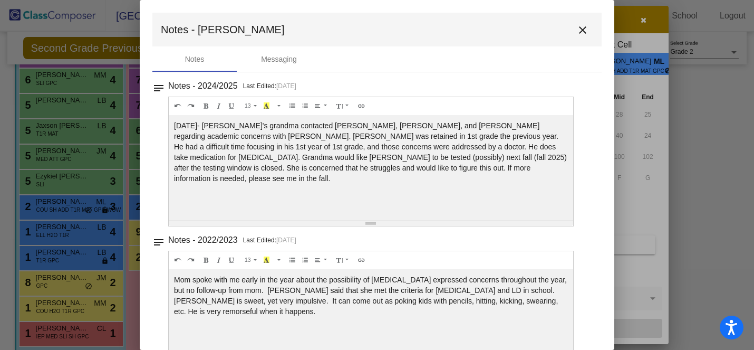
click at [345, 127] on div "[DATE]- [PERSON_NAME]'s grandma contacted [PERSON_NAME], [PERSON_NAME], and [PE…" at bounding box center [371, 167] width 404 height 105
click at [344, 128] on div "[DATE]- [PERSON_NAME]'s grandma contacted [PERSON_NAME], [PERSON_NAME], and [PE…" at bounding box center [371, 167] width 404 height 105
click at [576, 26] on mat-icon "close" at bounding box center [582, 30] width 13 height 13
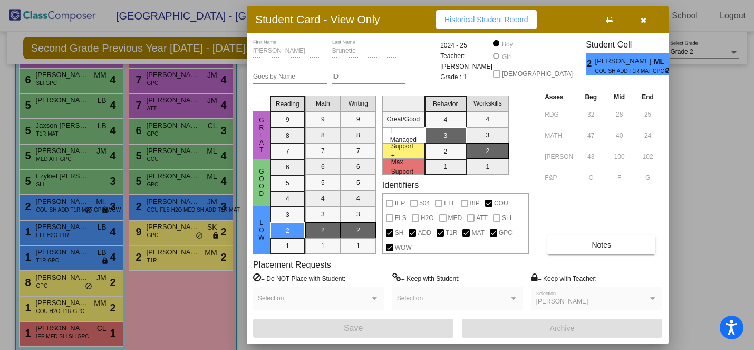
click at [641, 17] on icon "button" at bounding box center [644, 19] width 6 height 7
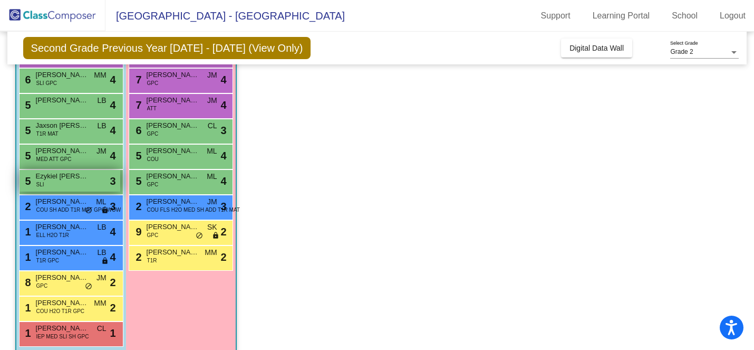
click at [71, 182] on div "5 Ezykiel [PERSON_NAME] SLI lock do_not_disturb_alt 3" at bounding box center [70, 181] width 101 height 22
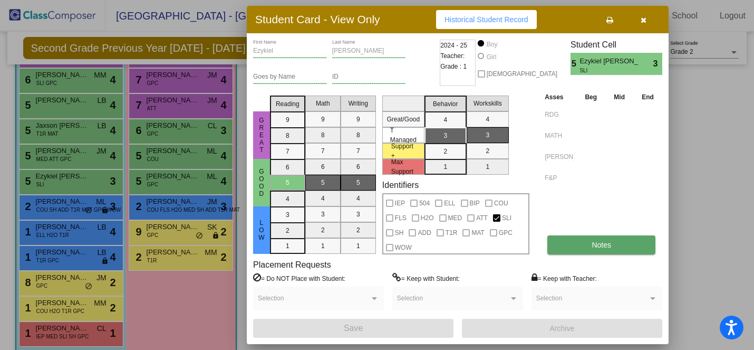
click at [556, 242] on button "Notes" at bounding box center [601, 244] width 108 height 19
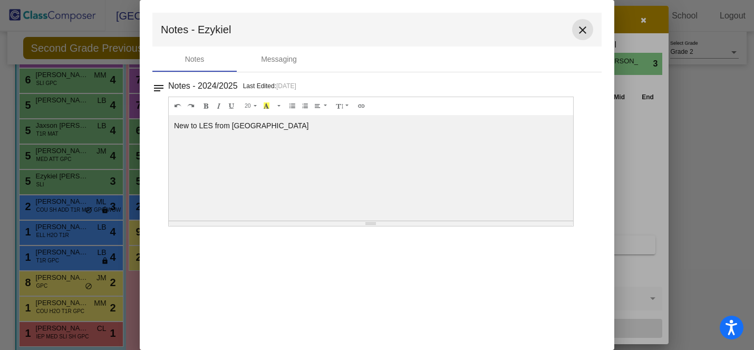
click at [583, 27] on mat-icon "close" at bounding box center [582, 30] width 13 height 13
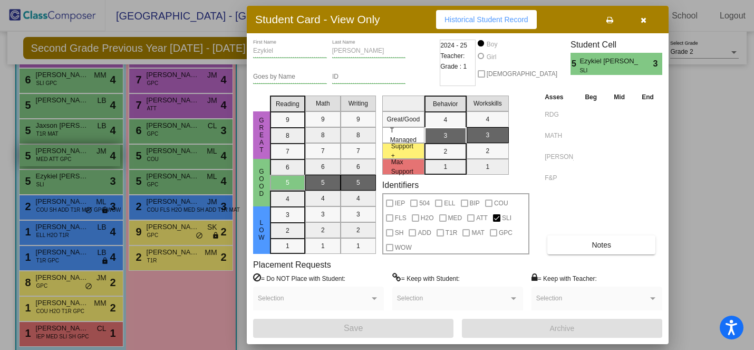
click at [62, 155] on div at bounding box center [377, 175] width 754 height 350
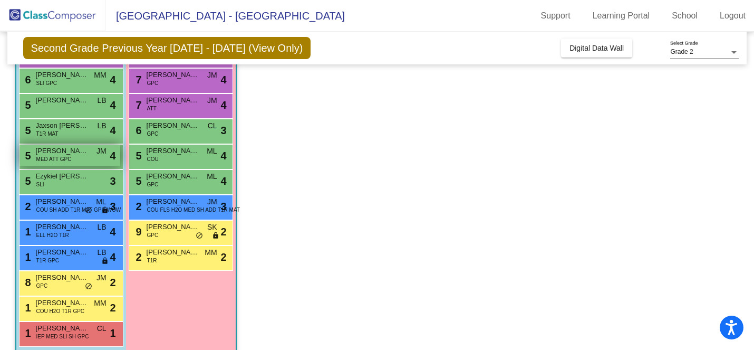
click at [62, 155] on span "MED ATT GPC" at bounding box center [53, 159] width 35 height 8
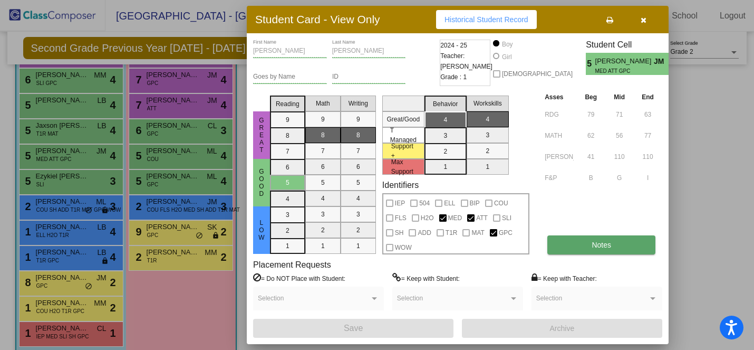
click at [561, 242] on button "Notes" at bounding box center [601, 244] width 108 height 19
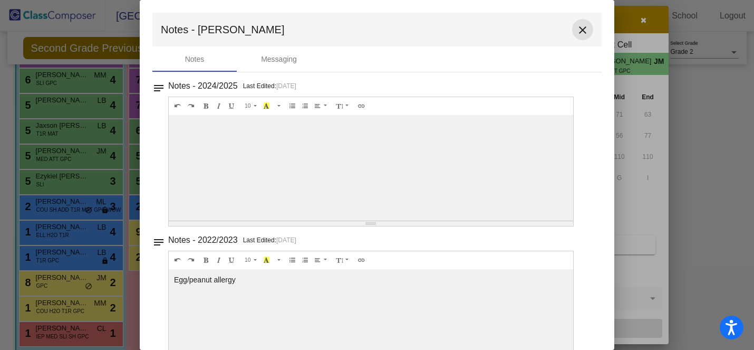
click at [576, 31] on mat-icon "close" at bounding box center [582, 30] width 13 height 13
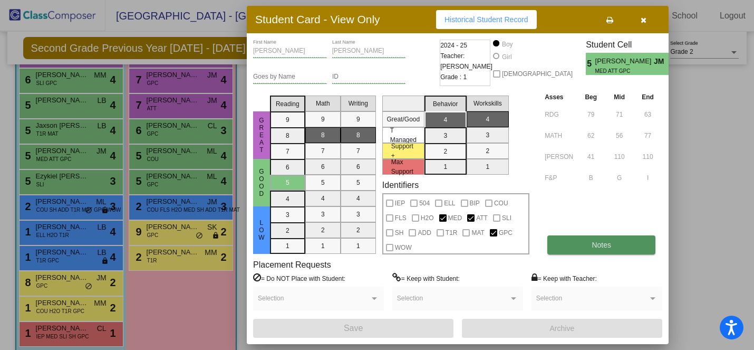
click at [566, 238] on button "Notes" at bounding box center [601, 244] width 108 height 19
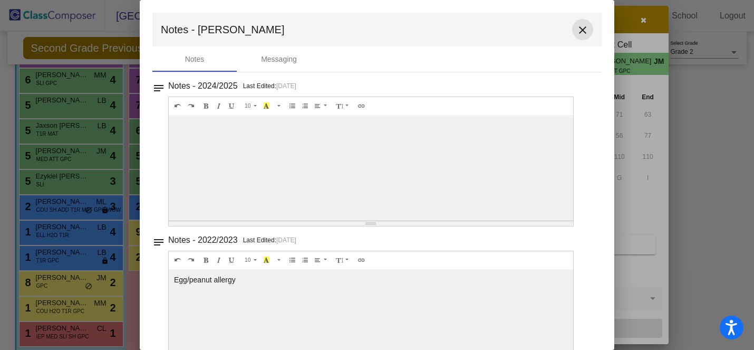
click at [578, 31] on mat-icon "close" at bounding box center [582, 30] width 13 height 13
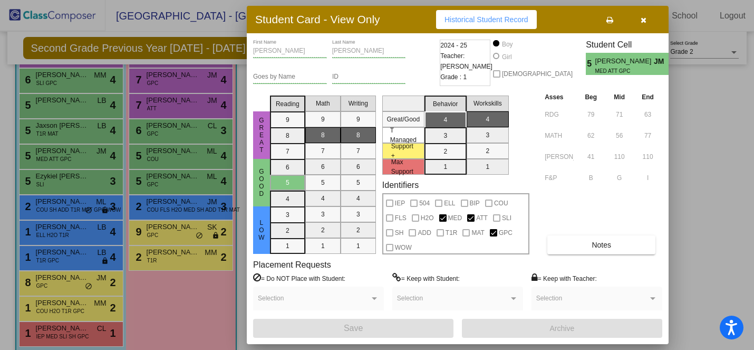
click at [643, 17] on icon "button" at bounding box center [644, 19] width 6 height 7
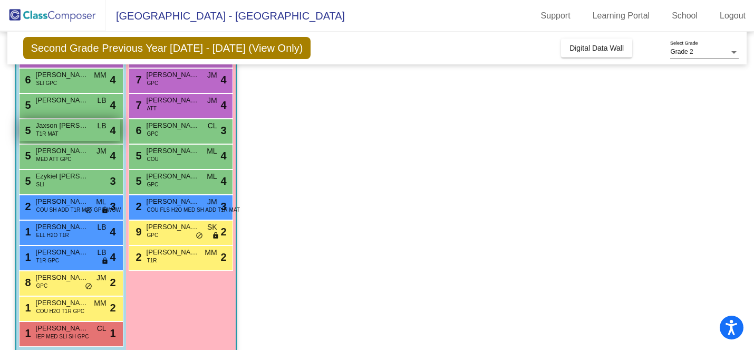
click at [72, 128] on span "Jaxson [PERSON_NAME]" at bounding box center [62, 125] width 53 height 11
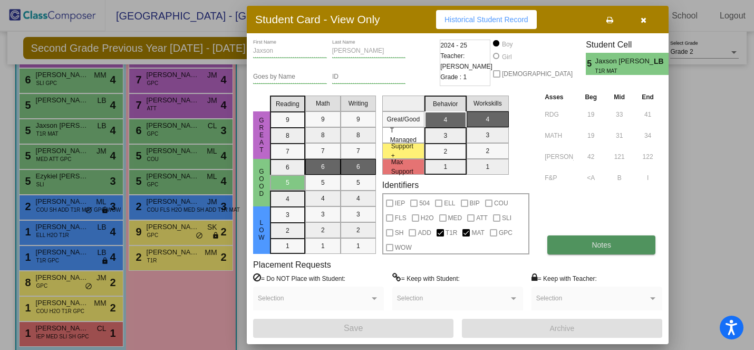
click at [578, 248] on button "Notes" at bounding box center [601, 244] width 108 height 19
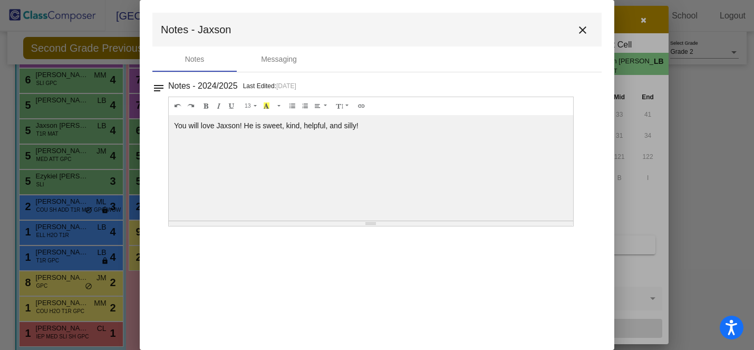
click at [581, 27] on mat-icon "close" at bounding box center [582, 30] width 13 height 13
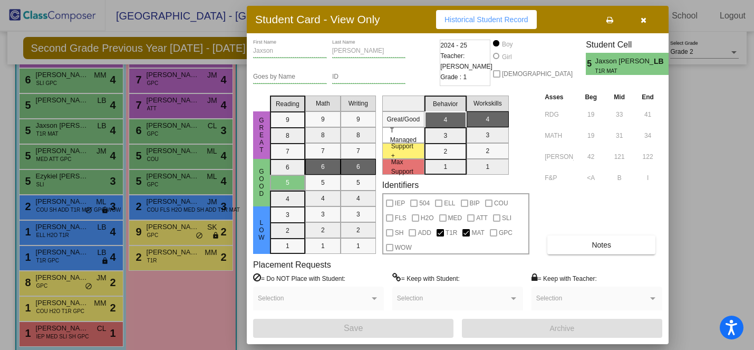
click at [52, 111] on div at bounding box center [377, 175] width 754 height 350
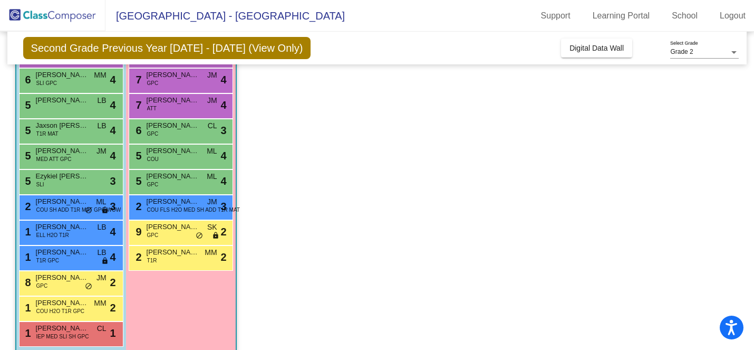
click at [52, 111] on div "5 [PERSON_NAME] lock do_not_disturb_alt 4" at bounding box center [70, 105] width 101 height 22
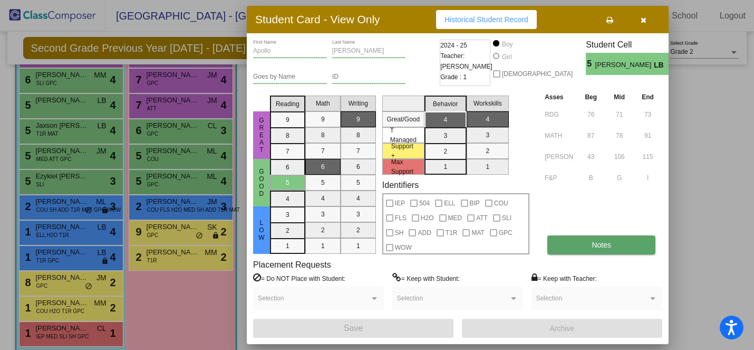
click at [585, 245] on button "Notes" at bounding box center [601, 244] width 108 height 19
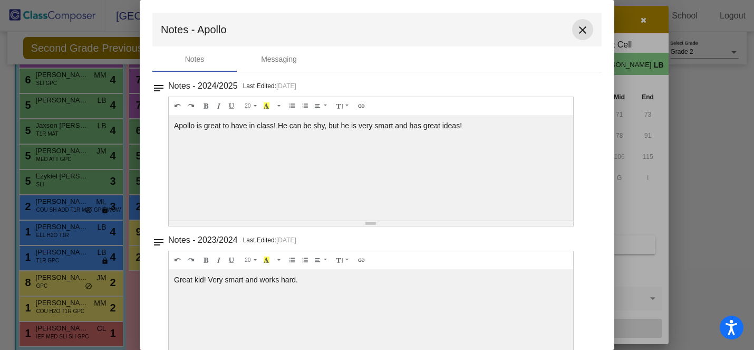
click at [576, 30] on mat-icon "close" at bounding box center [582, 30] width 13 height 13
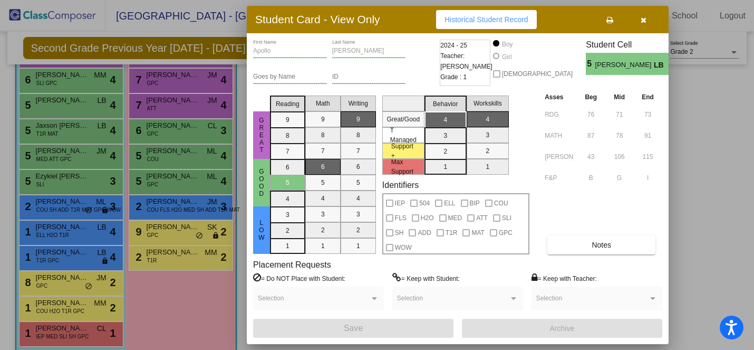
click at [59, 81] on div at bounding box center [377, 175] width 754 height 350
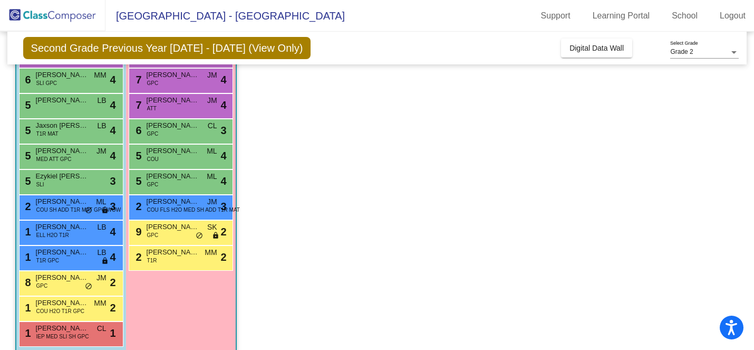
click at [59, 81] on div "6 [PERSON_NAME] SLI GPC MM lock do_not_disturb_alt 4" at bounding box center [70, 80] width 101 height 22
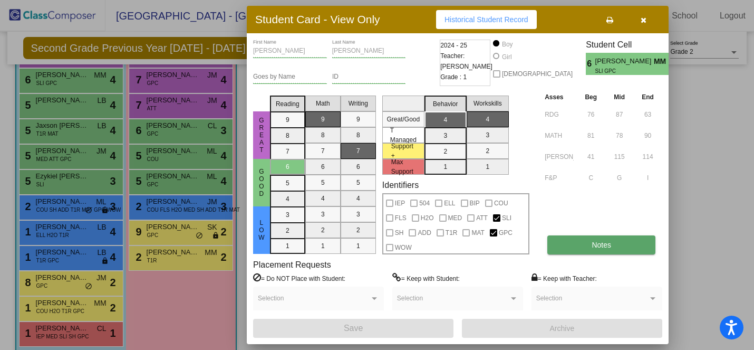
click at [592, 240] on span "Notes" at bounding box center [602, 244] width 20 height 8
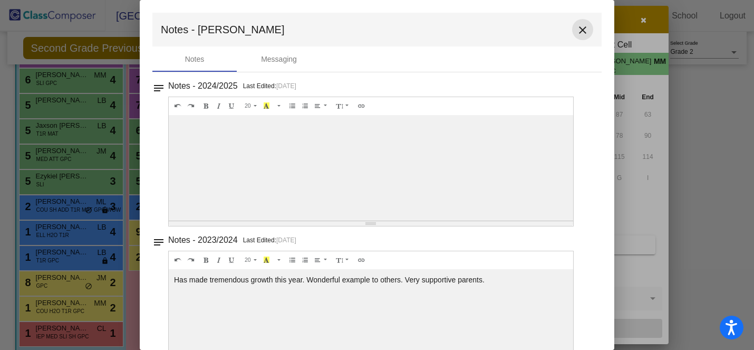
click at [576, 28] on mat-icon "close" at bounding box center [582, 30] width 13 height 13
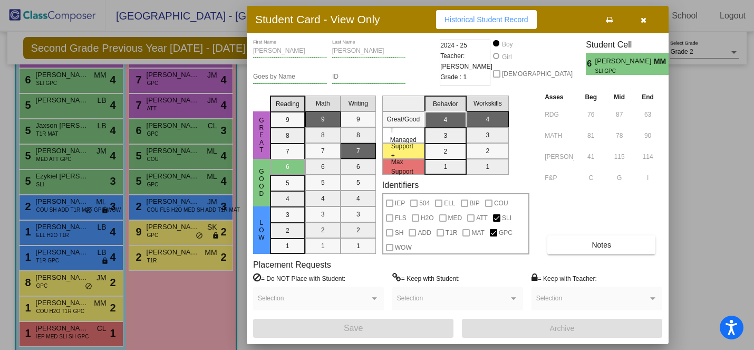
scroll to position [0, 0]
click at [643, 19] on icon "button" at bounding box center [644, 19] width 6 height 7
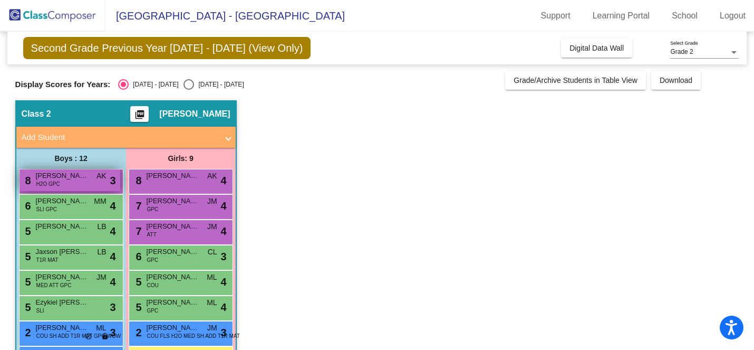
click at [62, 182] on div "8 [PERSON_NAME] H2O GPC AK lock do_not_disturb_alt 3" at bounding box center [70, 180] width 101 height 22
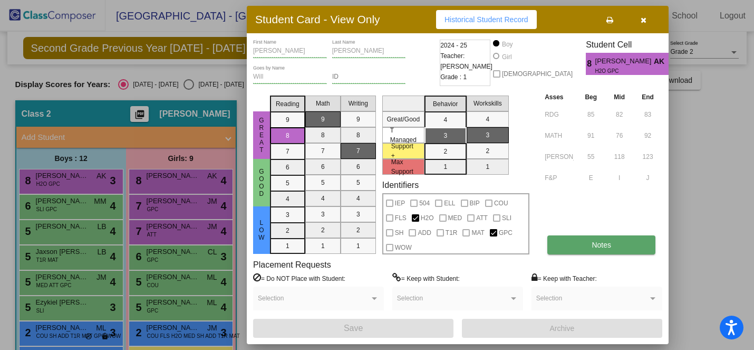
click at [585, 243] on button "Notes" at bounding box center [601, 244] width 108 height 19
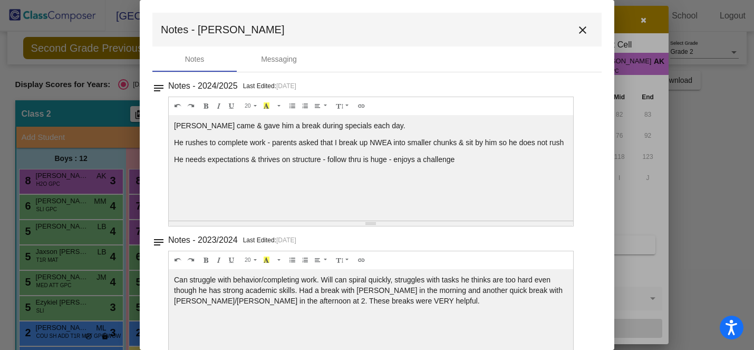
click at [577, 30] on mat-icon "close" at bounding box center [582, 30] width 13 height 13
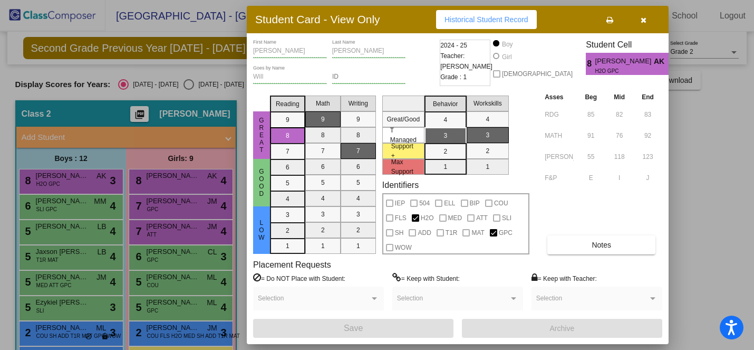
click at [643, 15] on span "button" at bounding box center [644, 19] width 6 height 8
